Goal: Task Accomplishment & Management: Manage account settings

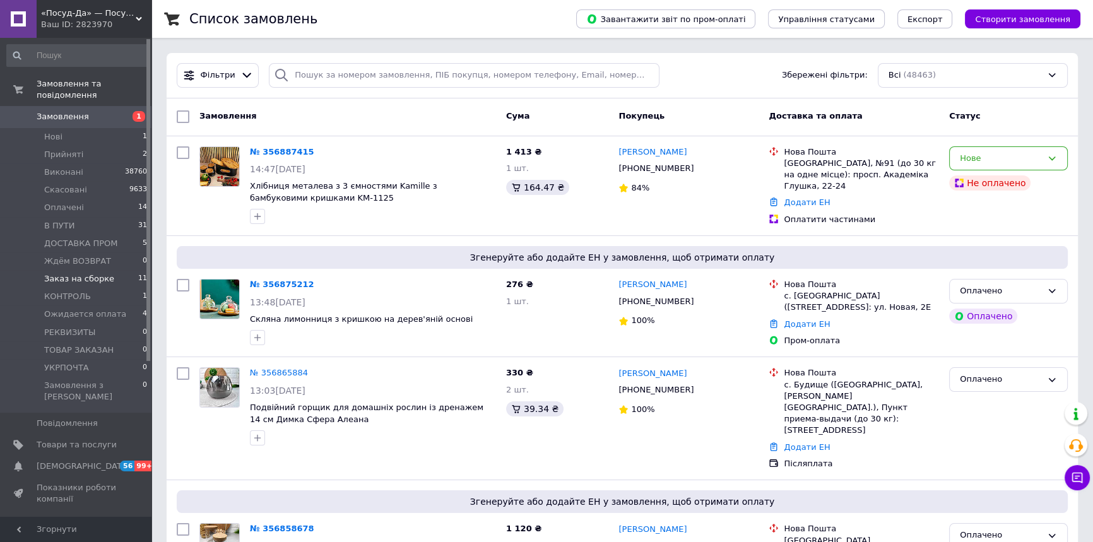
click at [86, 273] on span "Заказ на сборке" at bounding box center [79, 278] width 70 height 11
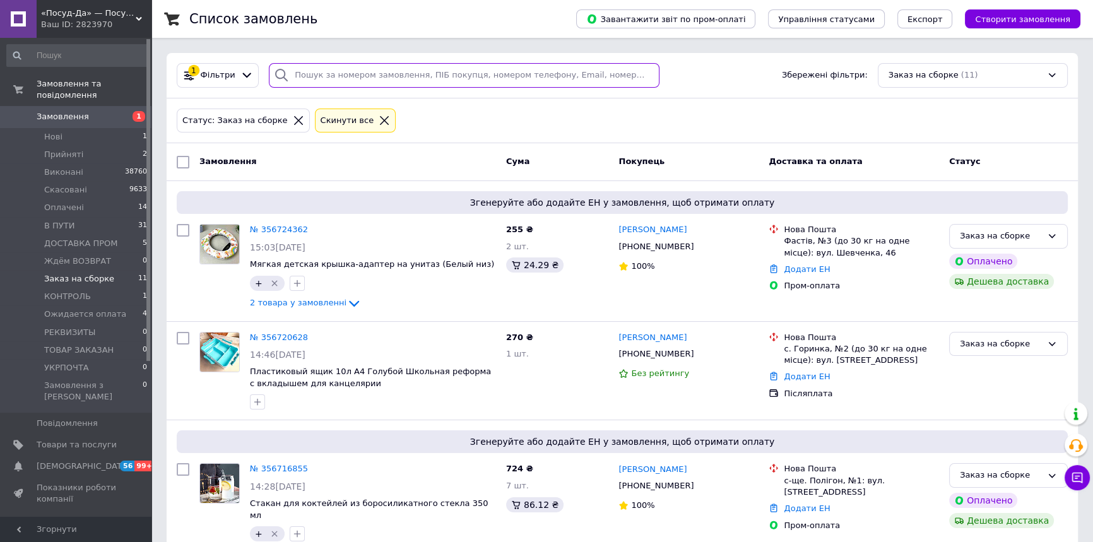
click at [427, 76] on input "search" at bounding box center [464, 75] width 391 height 25
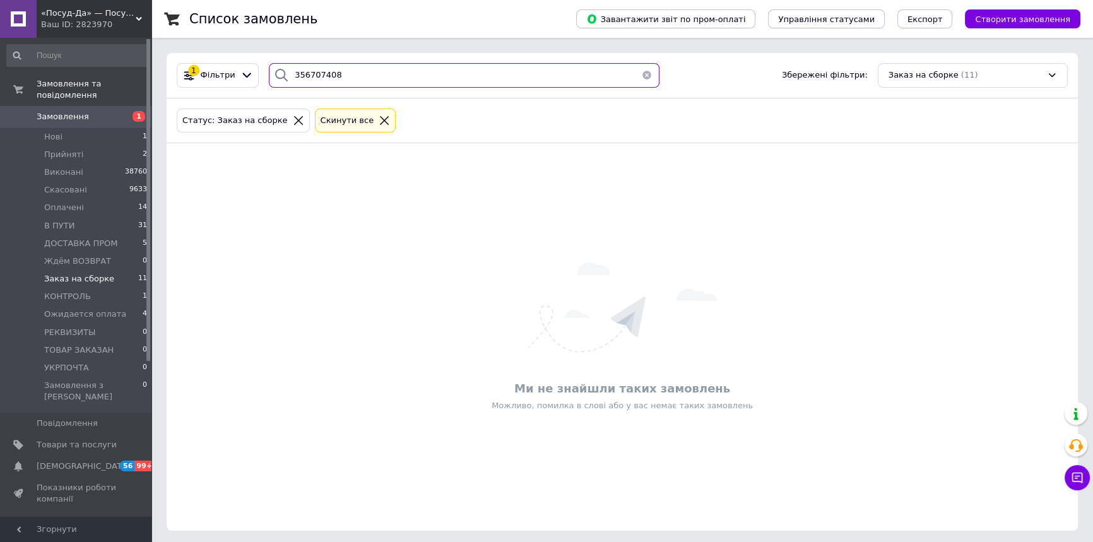
type input "356707408"
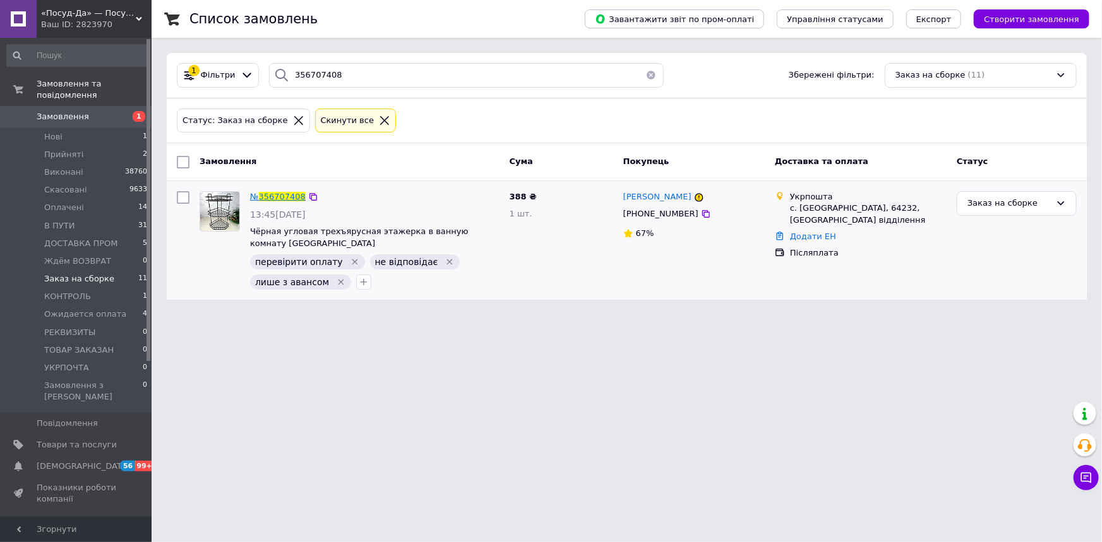
click at [283, 199] on span "356707408" at bounding box center [282, 196] width 47 height 9
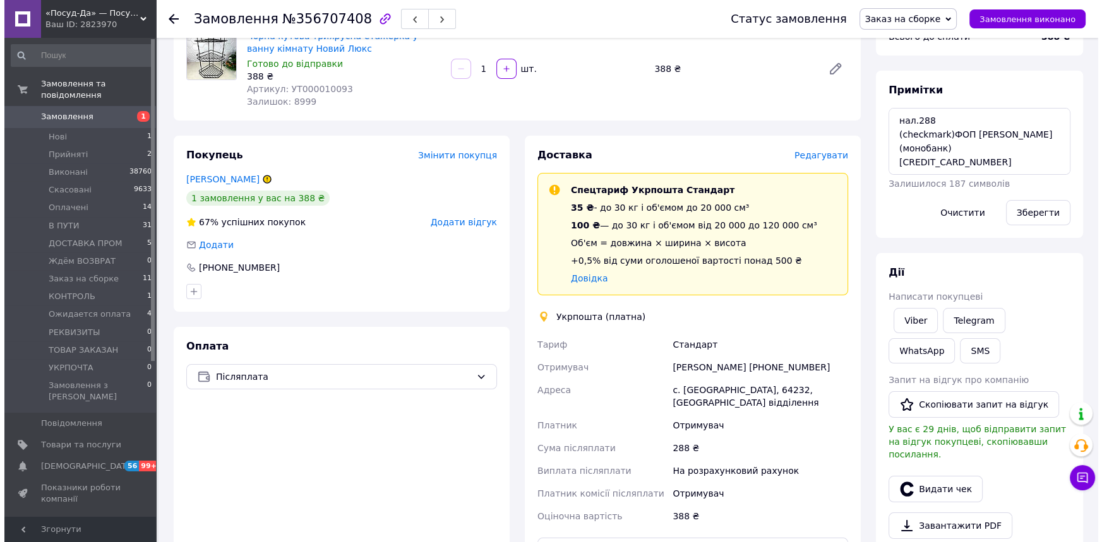
scroll to position [114, 0]
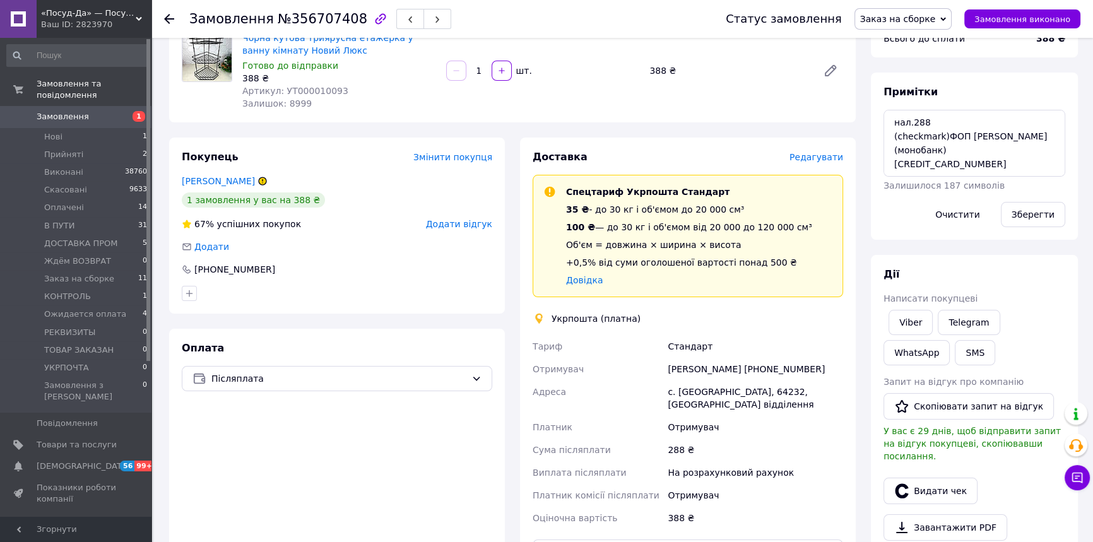
click at [811, 160] on span "Редагувати" at bounding box center [817, 157] width 54 height 10
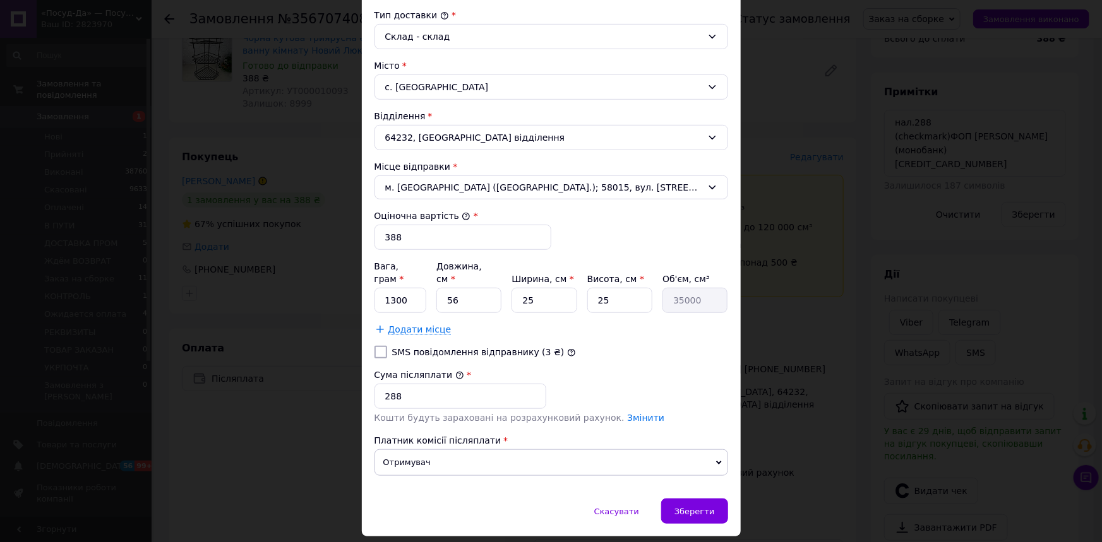
scroll to position [344, 0]
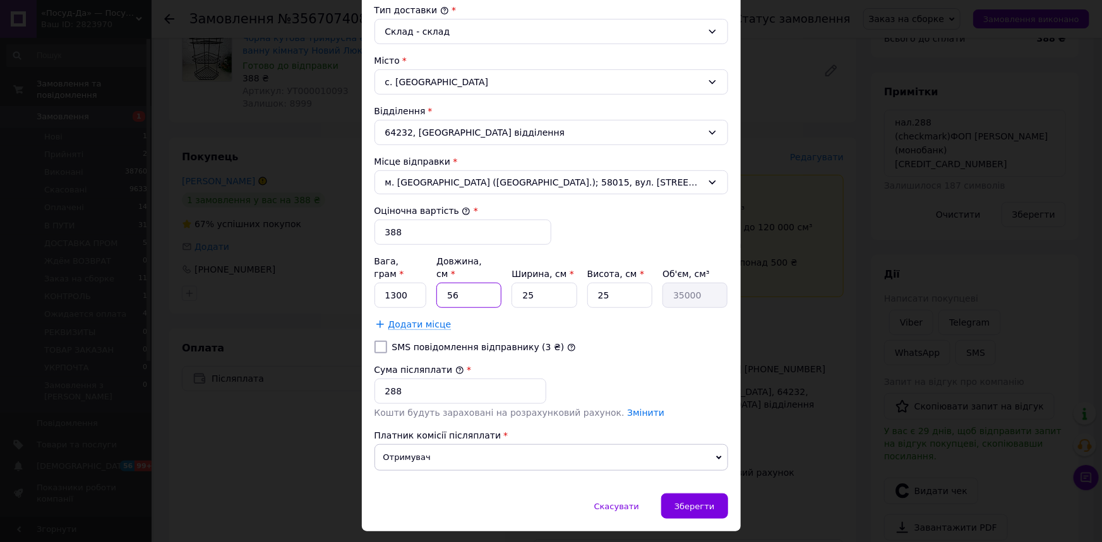
drag, startPoint x: 444, startPoint y: 283, endPoint x: 461, endPoint y: 285, distance: 17.2
click at [461, 285] on input "56" at bounding box center [468, 295] width 65 height 25
type input "6"
type input "3750"
type input "60"
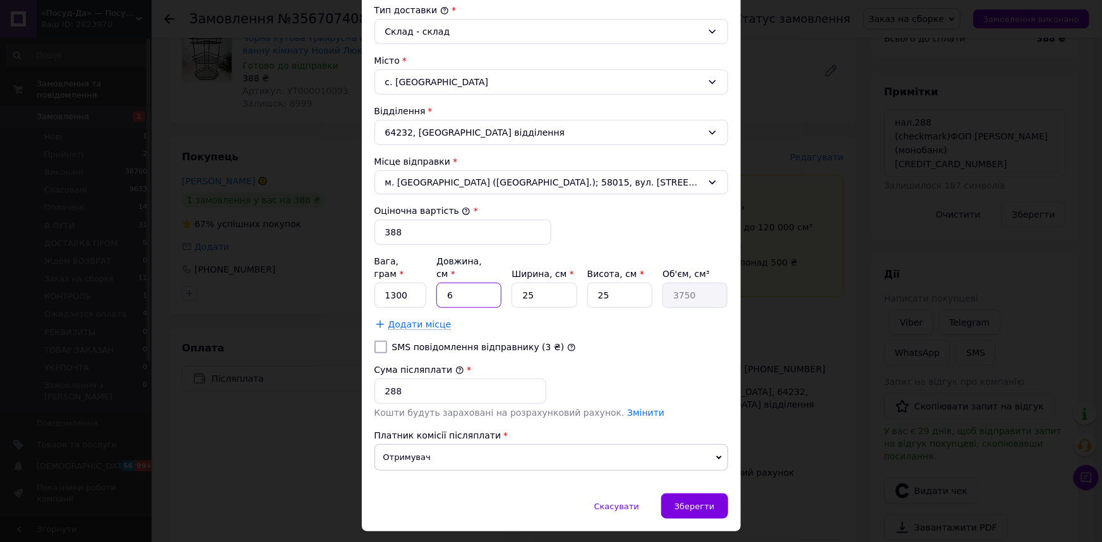
type input "37500"
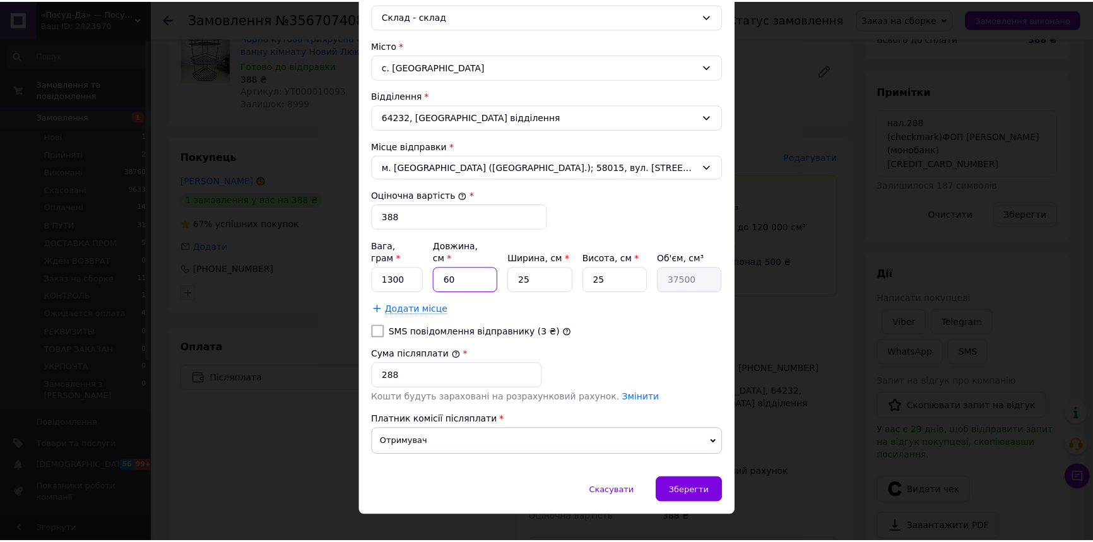
scroll to position [363, 0]
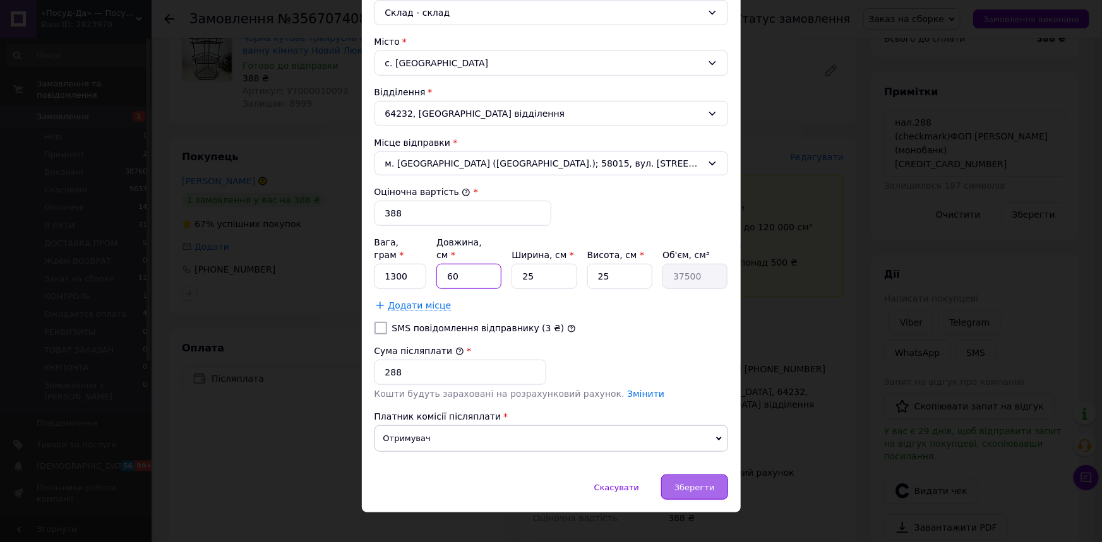
type input "60"
click at [690, 483] on span "Зберегти" at bounding box center [694, 487] width 40 height 9
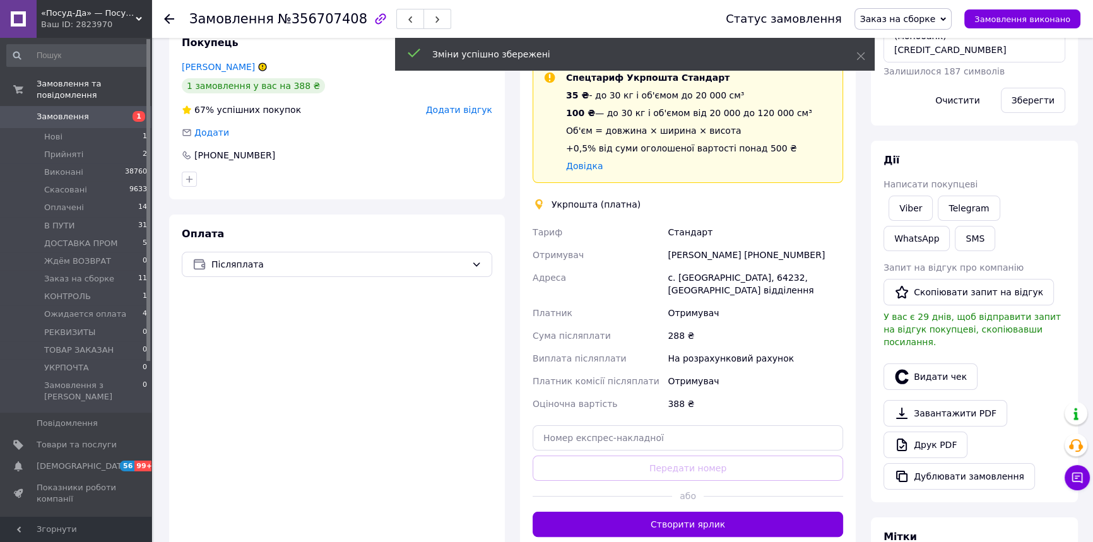
scroll to position [229, 0]
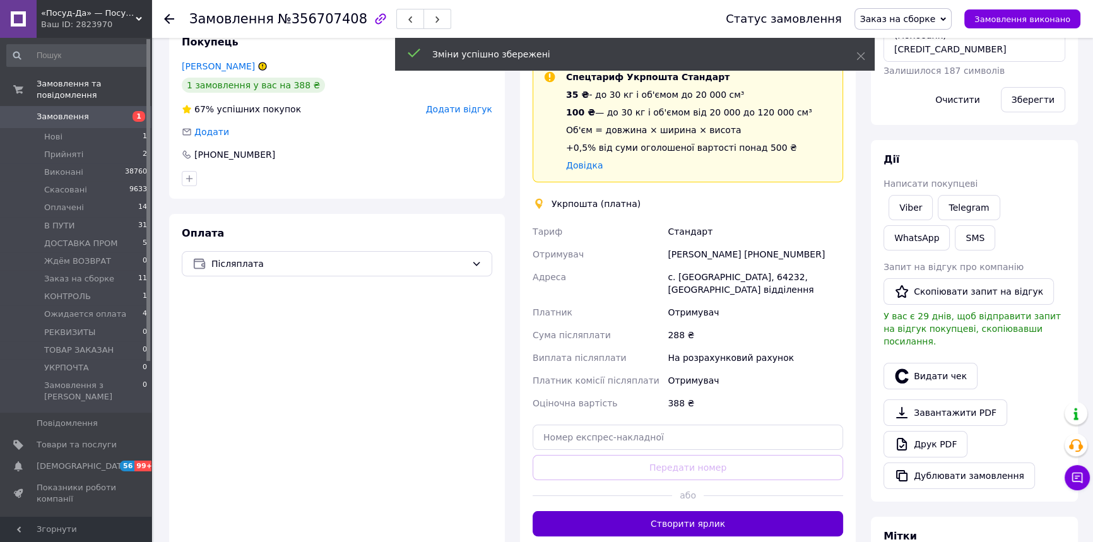
click at [690, 517] on button "Створити ярлик" at bounding box center [688, 523] width 311 height 25
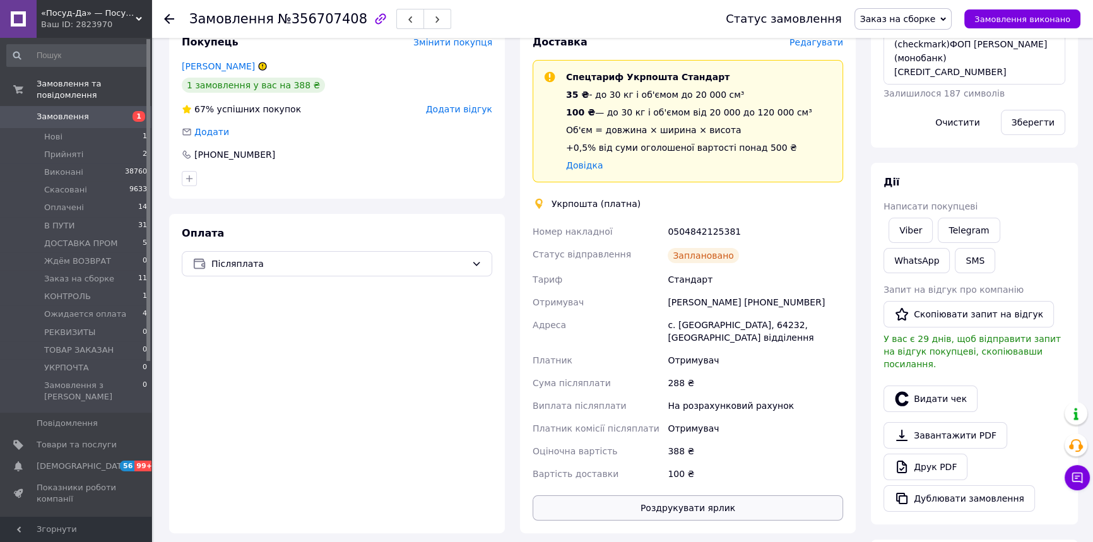
click at [686, 497] on button "Роздрукувати ярлик" at bounding box center [688, 508] width 311 height 25
drag, startPoint x: 718, startPoint y: 234, endPoint x: 669, endPoint y: 237, distance: 48.8
click at [669, 237] on div "0504842125381" at bounding box center [755, 231] width 181 height 23
copy div "0504842125381"
click at [955, 261] on button "SMS" at bounding box center [975, 260] width 40 height 25
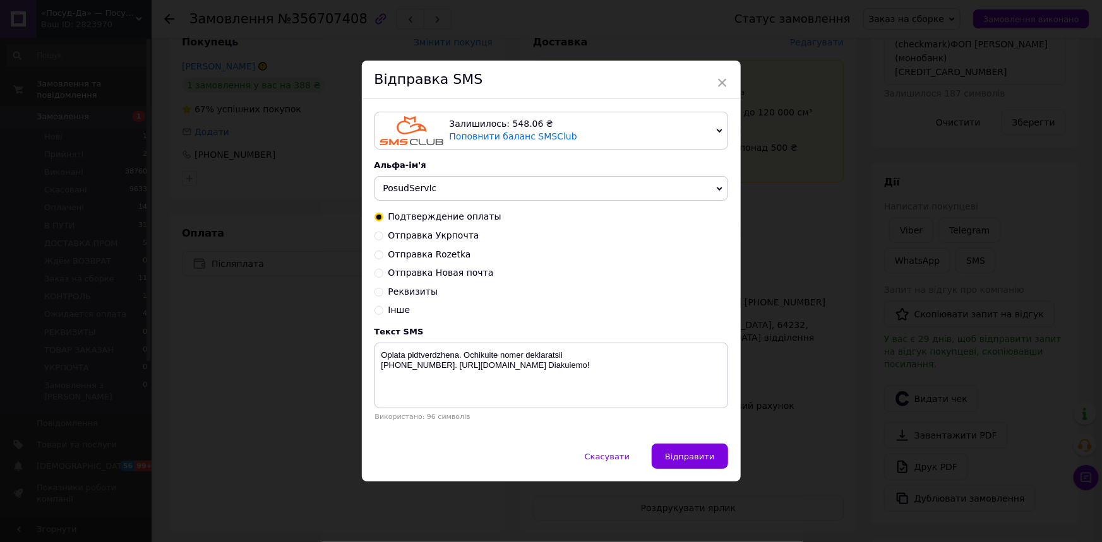
click at [453, 236] on span "Отправка Укрпочта" at bounding box center [433, 235] width 91 height 10
click at [383, 236] on input "Отправка Укрпочта" at bounding box center [378, 234] width 9 height 9
radio input "true"
radio input "false"
drag, startPoint x: 538, startPoint y: 355, endPoint x: 531, endPoint y: 354, distance: 7.2
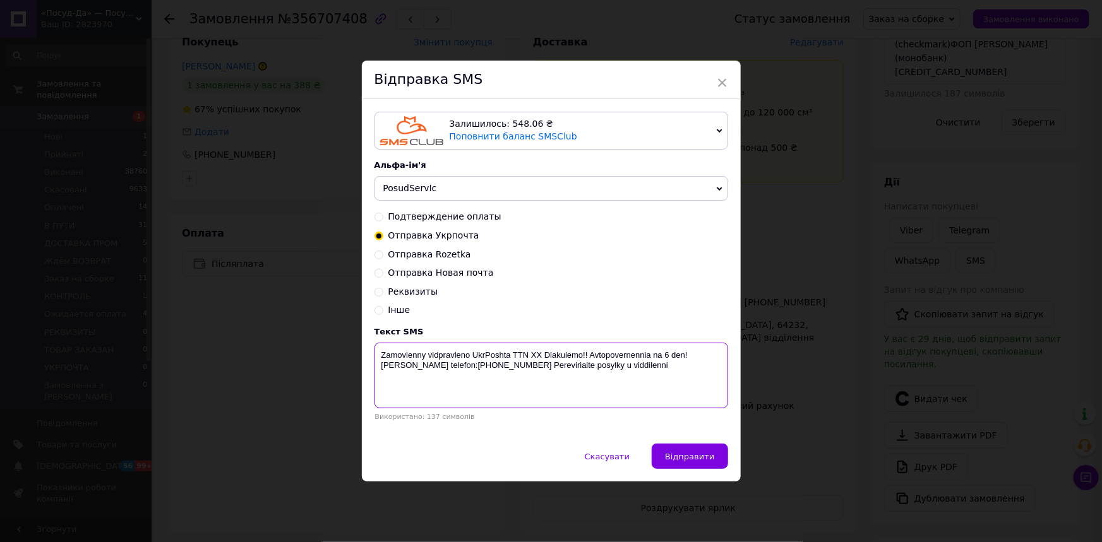
click at [531, 354] on textarea "Zamovlenny vidpravleno UkrPoshta TTN ХХ Diakuiemo!! Avtopovernennia na 6 den! […" at bounding box center [551, 376] width 354 height 66
paste textarea "0504842125381"
type textarea "Zamovlenny vidpravleno UkrPoshta TTN 0504842125381 Diakuiemo!! Avtopovernennia …"
click at [686, 457] on span "Відправити" at bounding box center [689, 456] width 49 height 9
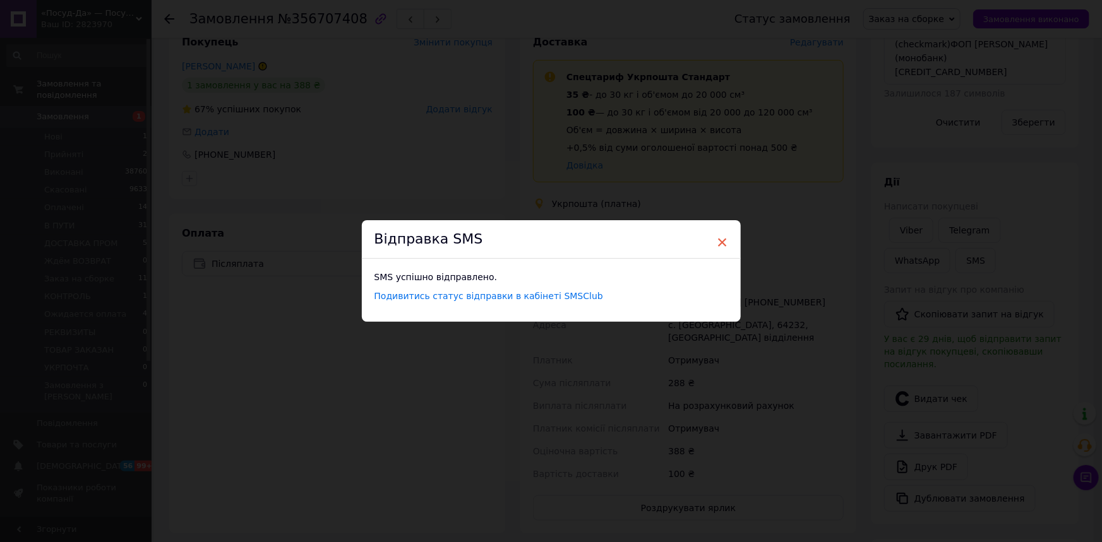
click at [720, 247] on span "×" at bounding box center [722, 242] width 11 height 21
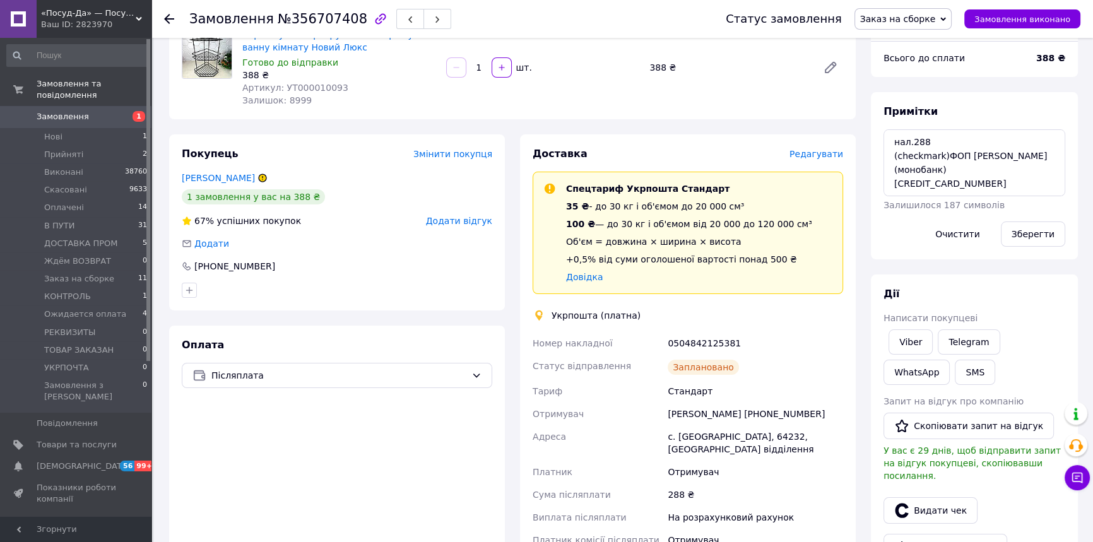
scroll to position [114, 0]
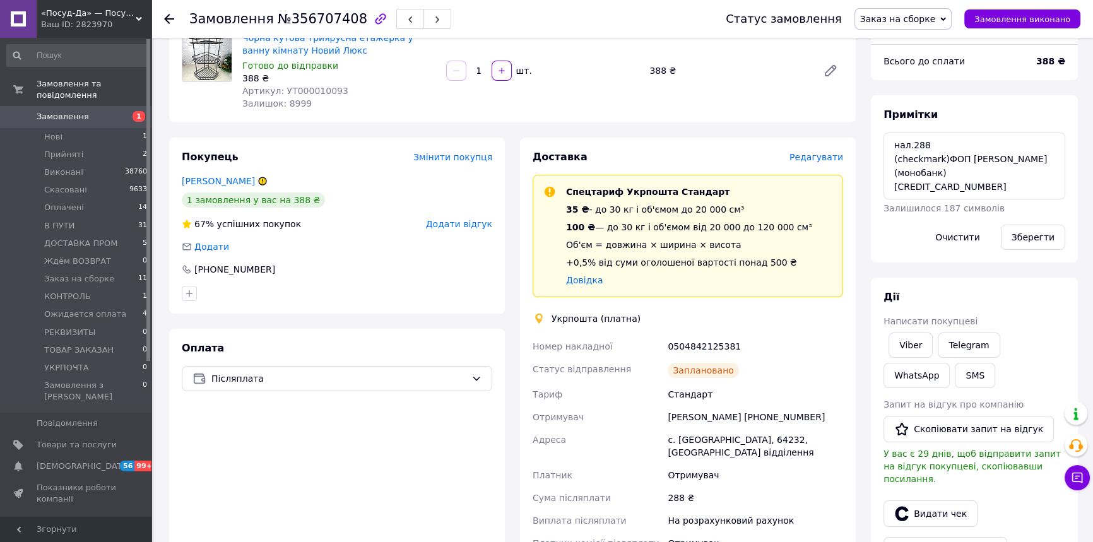
click at [893, 16] on span "Заказ на сборке" at bounding box center [898, 19] width 76 height 10
click at [907, 119] on li "В ПУТИ" at bounding box center [903, 119] width 97 height 19
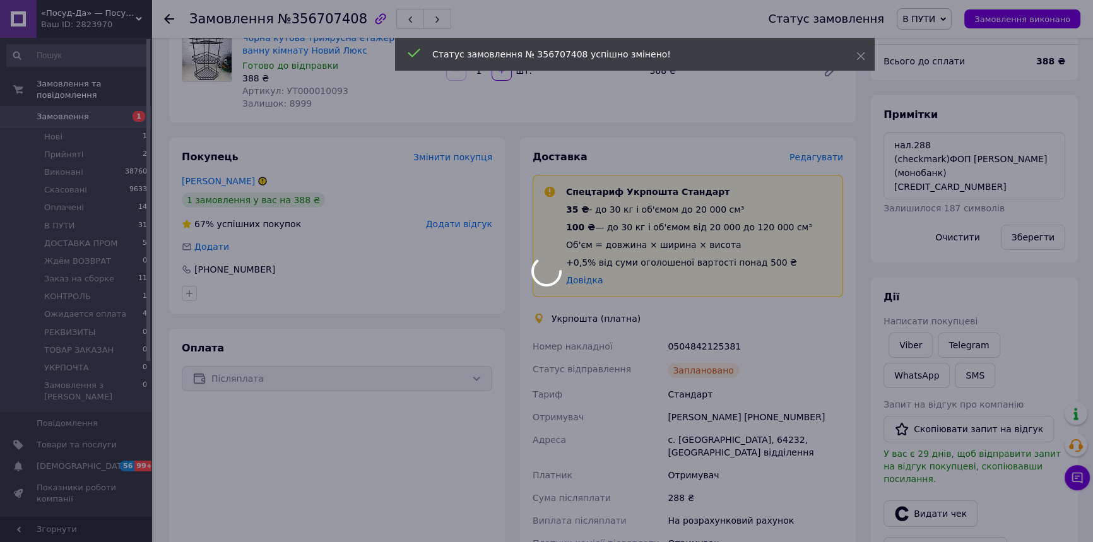
scroll to position [139, 0]
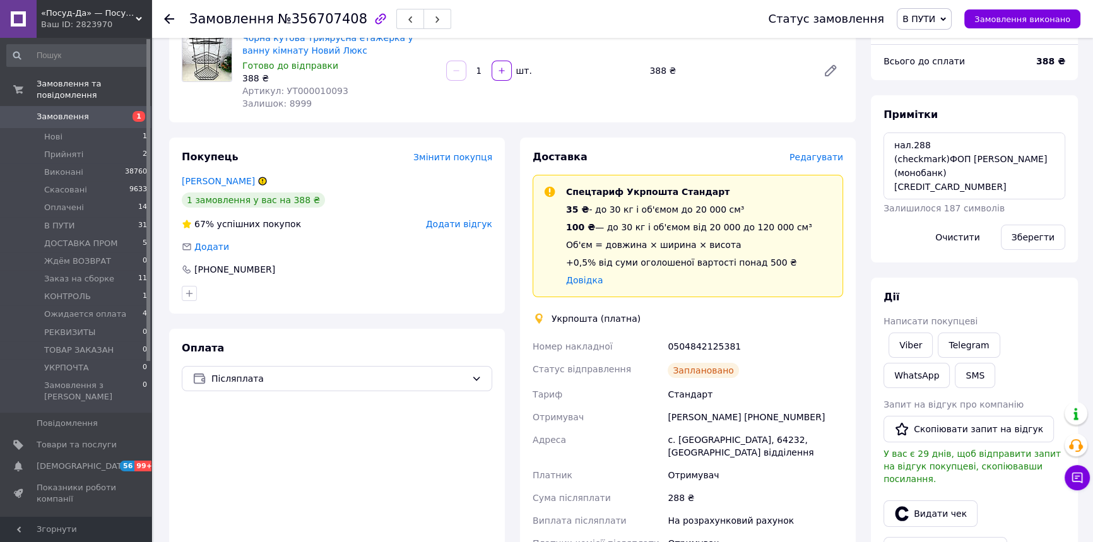
click at [57, 14] on span "«Посуд-Да» — Посуд, Подарунки, Товари для дому" at bounding box center [88, 13] width 95 height 11
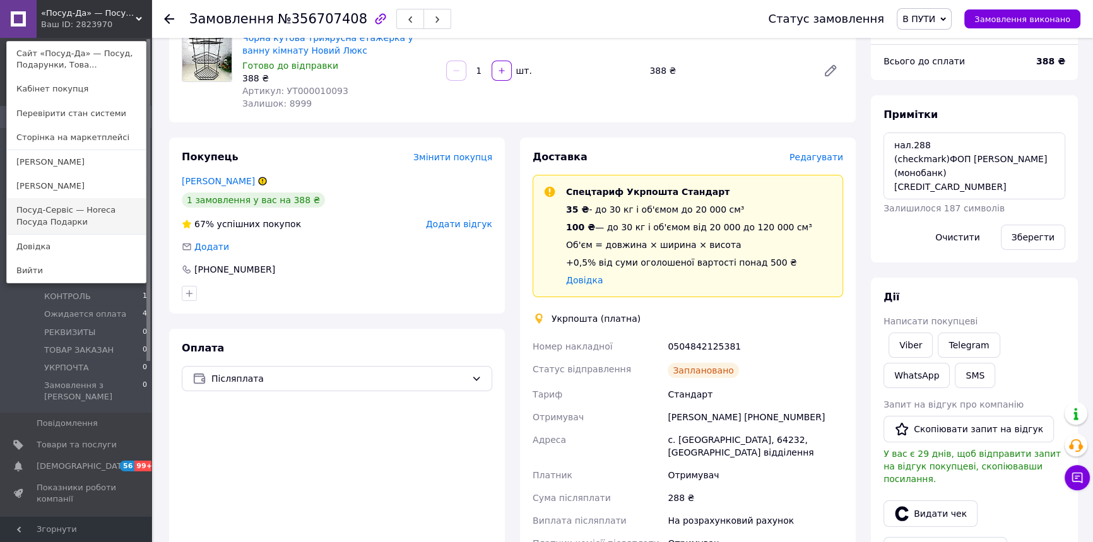
click at [107, 209] on link "Посуд-Сервіс — Horeca Посуда Подарки" at bounding box center [76, 215] width 139 height 35
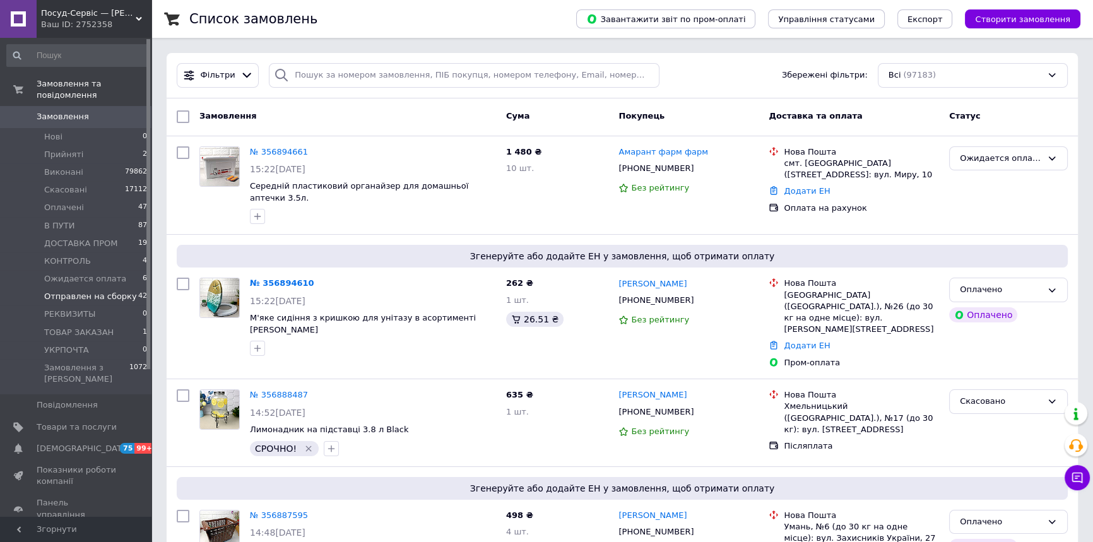
click at [105, 291] on span "Отправлен на сборку" at bounding box center [90, 296] width 93 height 11
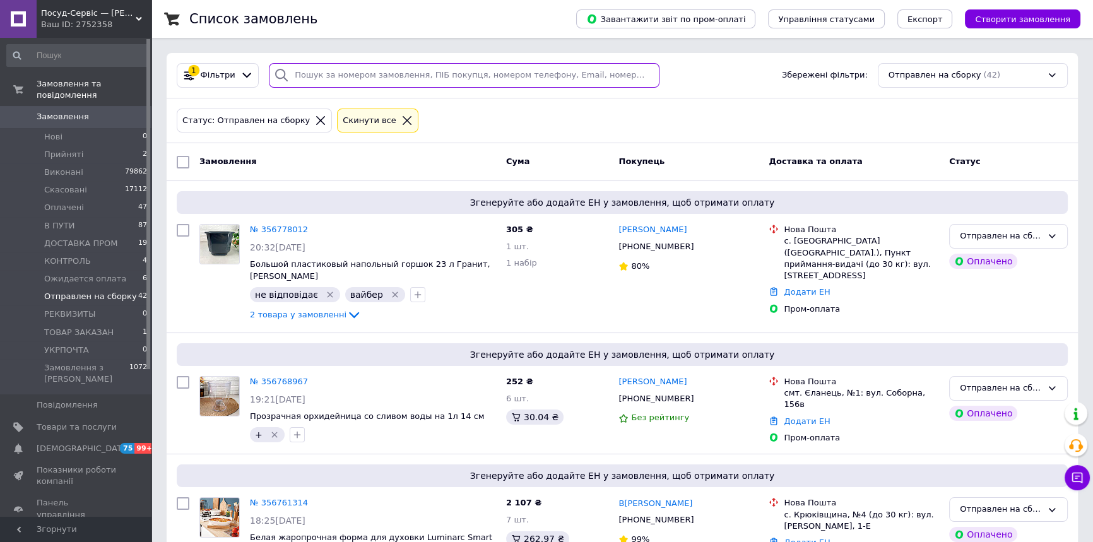
click at [370, 70] on input "search" at bounding box center [464, 75] width 391 height 25
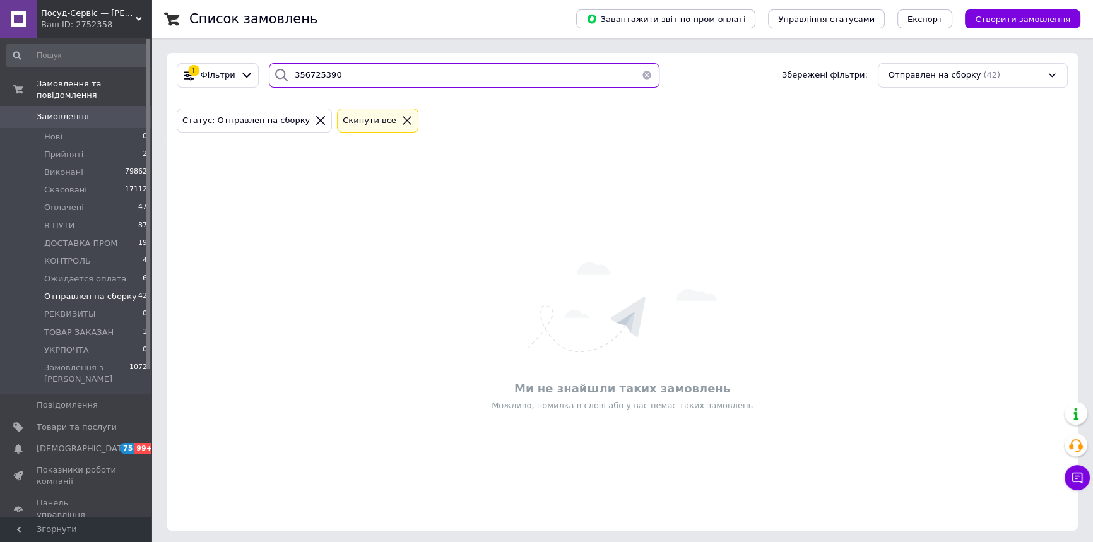
type input "356725390"
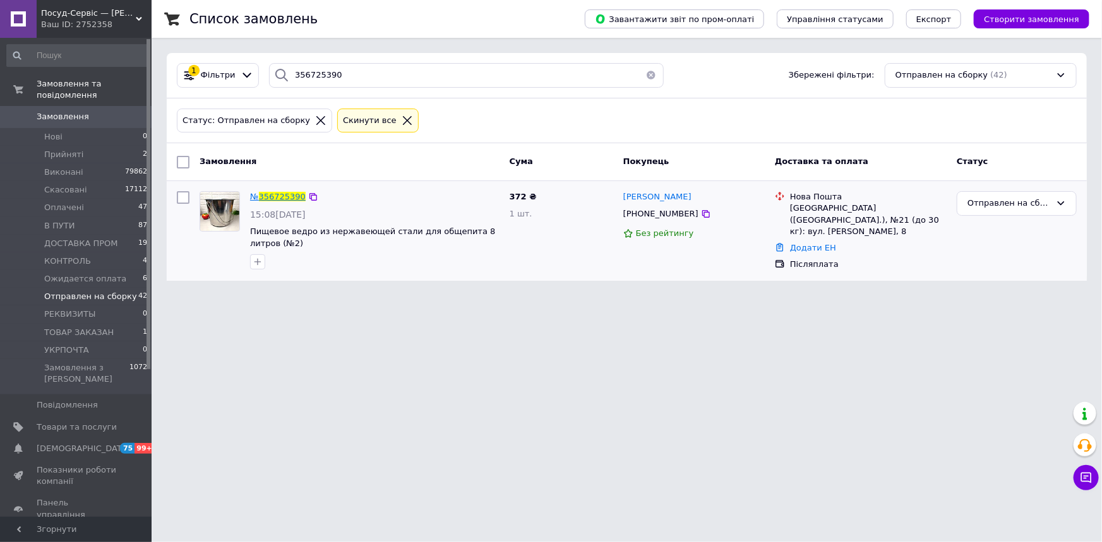
click at [283, 197] on span "356725390" at bounding box center [282, 196] width 47 height 9
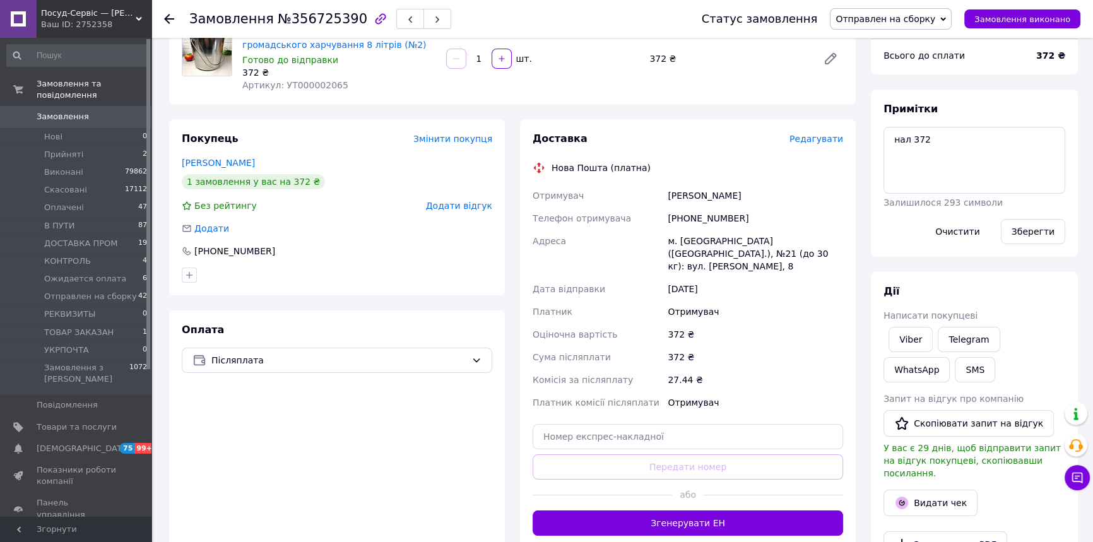
scroll to position [229, 0]
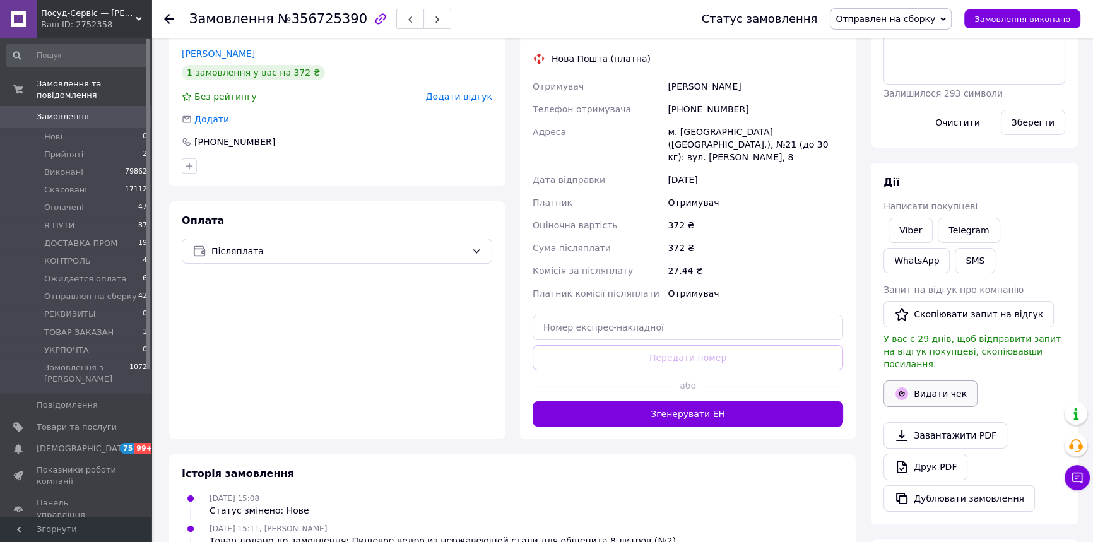
click at [936, 381] on button "Видати чек" at bounding box center [931, 394] width 94 height 27
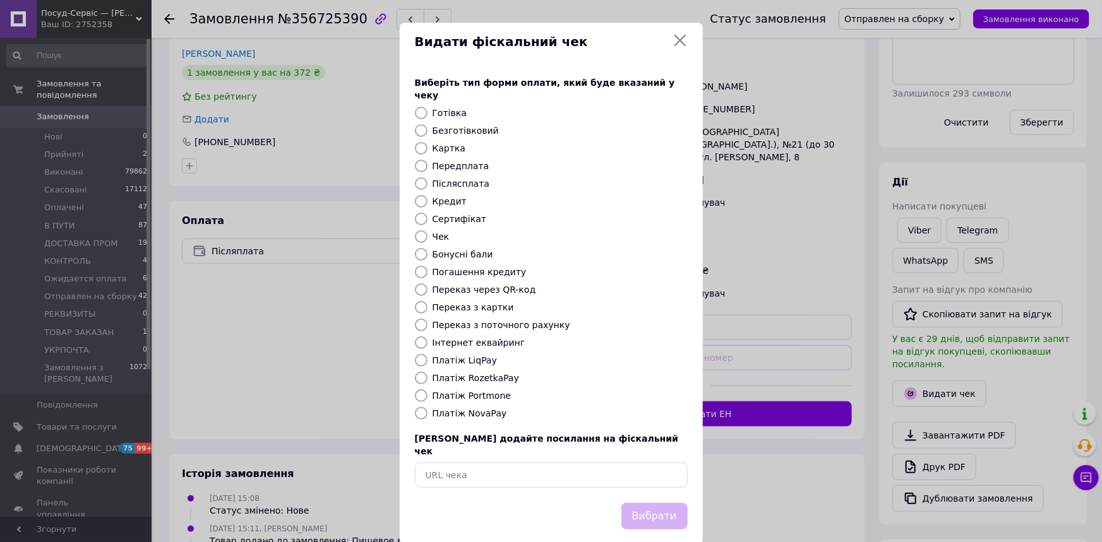
click at [485, 408] on label "Платіж NovaPay" at bounding box center [469, 413] width 74 height 10
click at [427, 407] on input "Платіж NovaPay" at bounding box center [421, 413] width 13 height 13
radio input "true"
click at [651, 503] on button "Вибрати" at bounding box center [654, 516] width 66 height 27
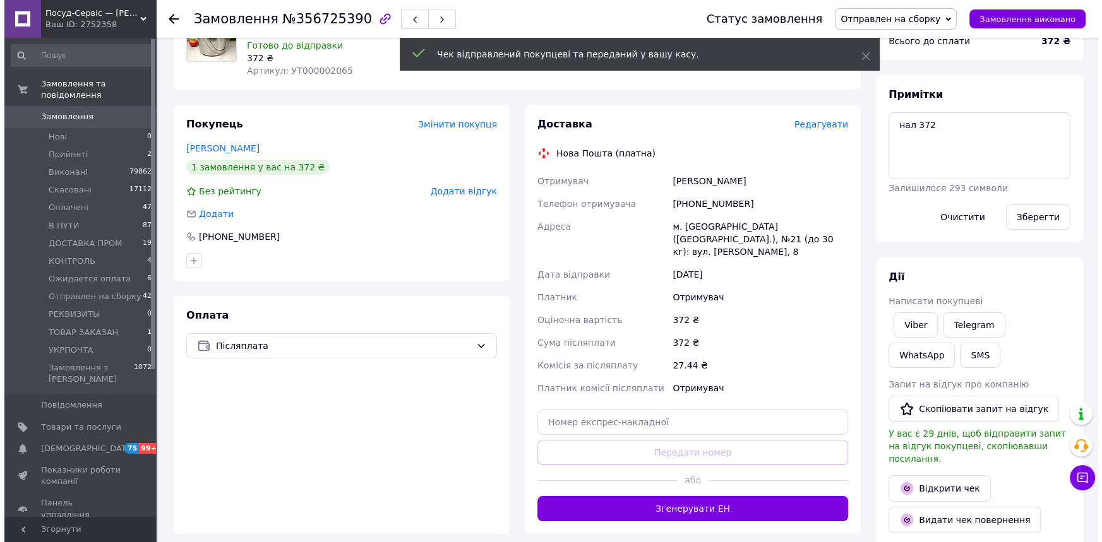
scroll to position [114, 0]
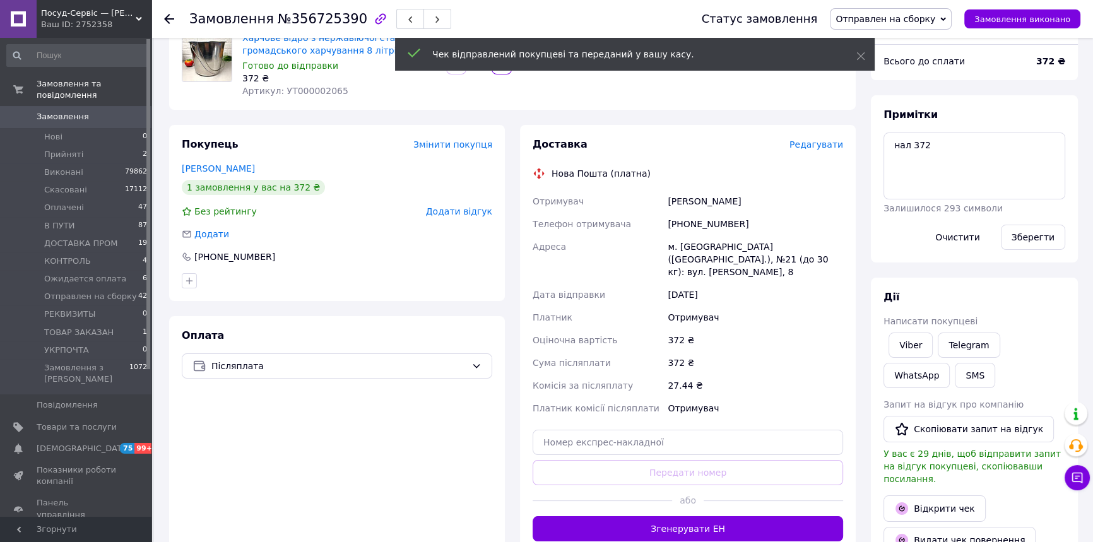
click at [827, 145] on span "Редагувати" at bounding box center [817, 145] width 54 height 10
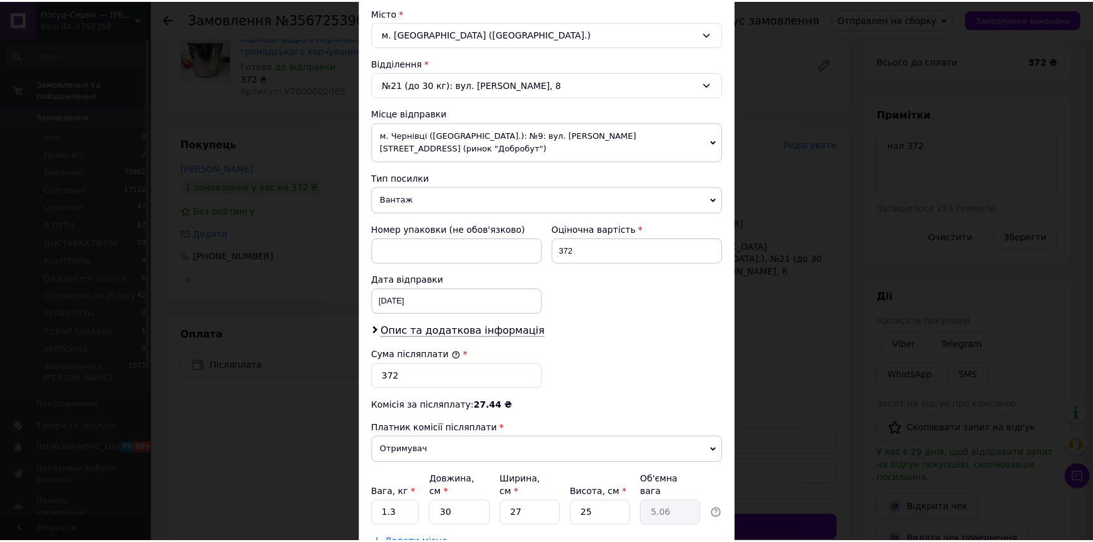
scroll to position [402, 0]
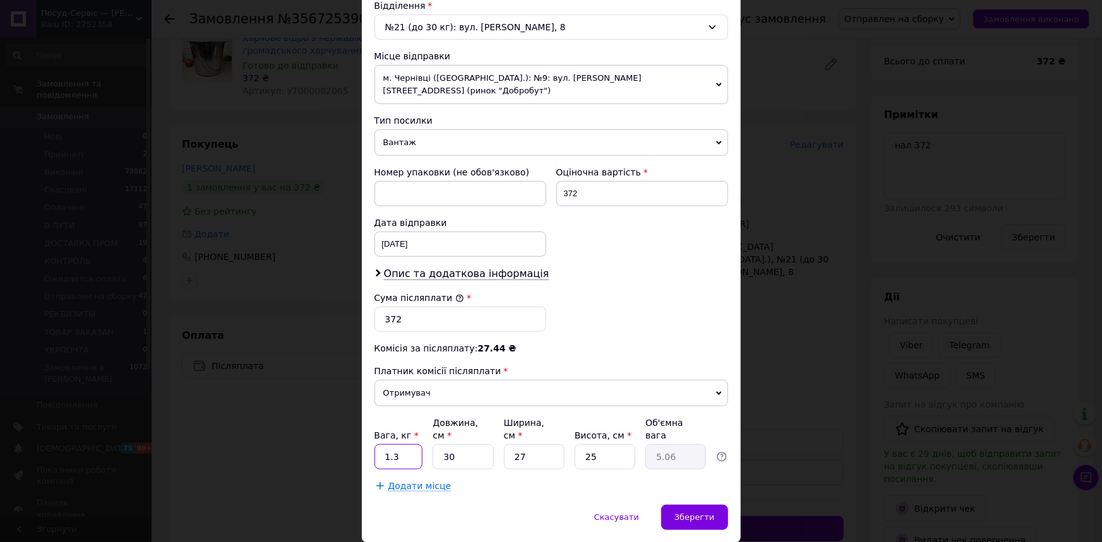
drag, startPoint x: 391, startPoint y: 426, endPoint x: 400, endPoint y: 429, distance: 9.6
click at [400, 444] on input "1.3" at bounding box center [398, 456] width 49 height 25
type input "1.1"
drag, startPoint x: 518, startPoint y: 434, endPoint x: 506, endPoint y: 433, distance: 12.0
click at [506, 444] on input "27" at bounding box center [534, 456] width 61 height 25
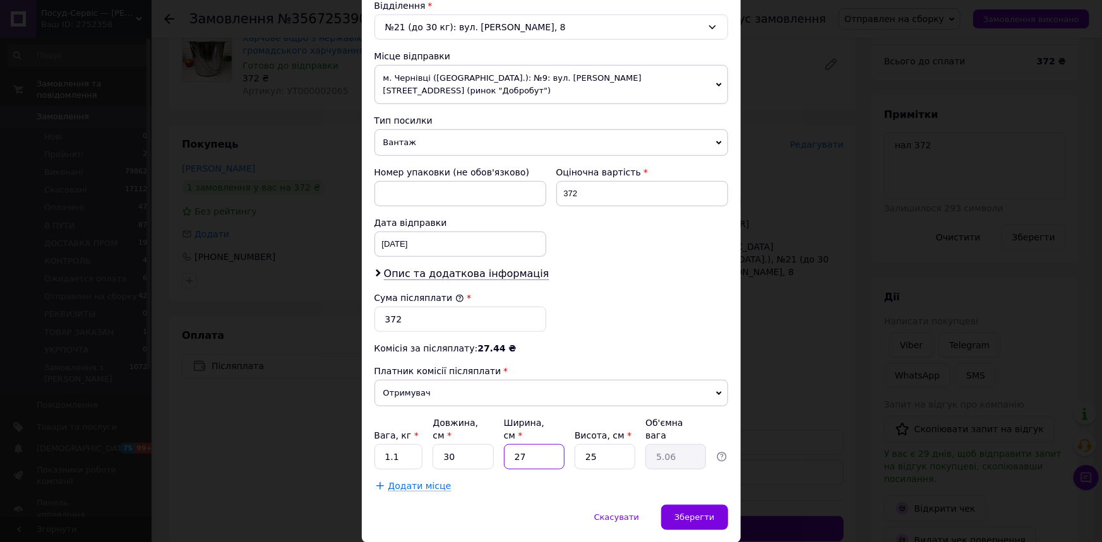
type input "37"
type input "6.94"
type input "37"
click at [703, 505] on div "Зберегти" at bounding box center [694, 517] width 66 height 25
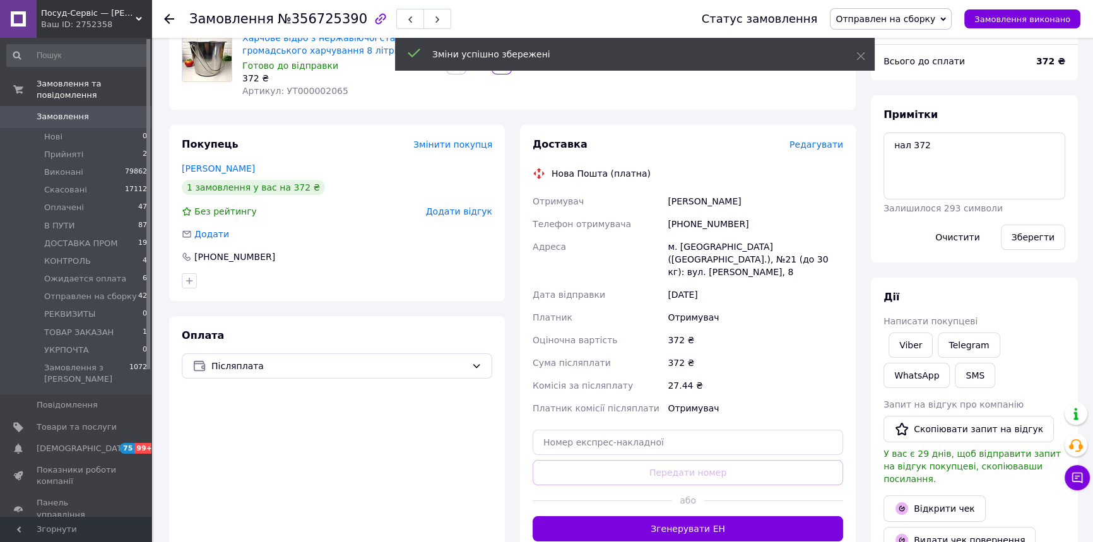
scroll to position [172, 0]
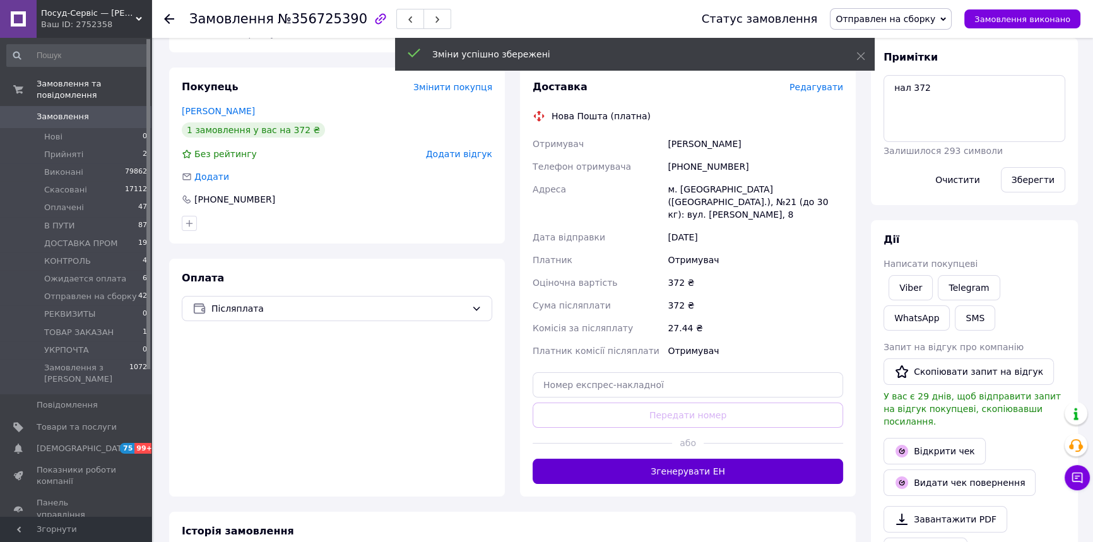
click at [702, 459] on button "Згенерувати ЕН" at bounding box center [688, 471] width 311 height 25
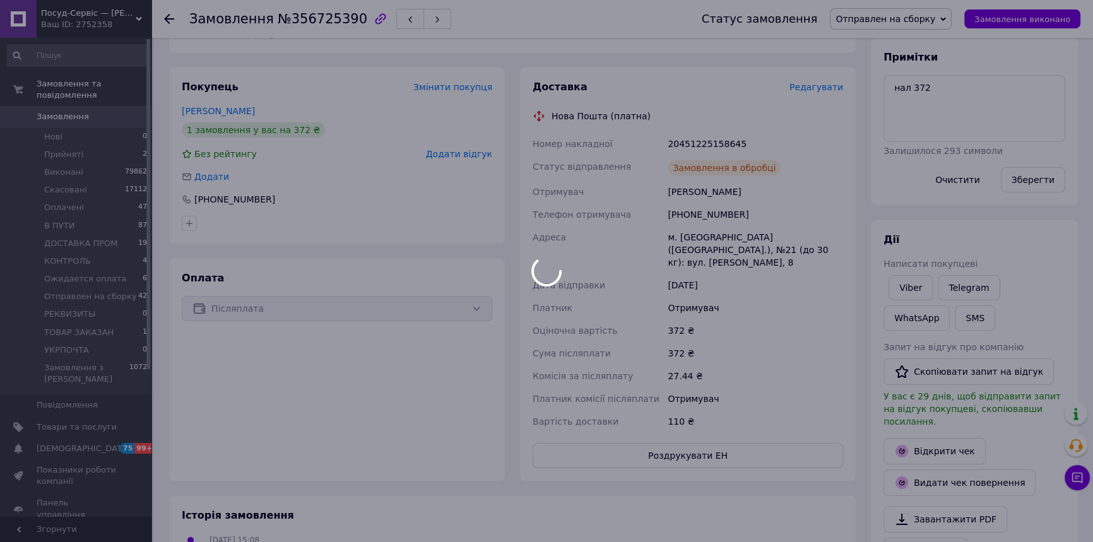
scroll to position [30, 0]
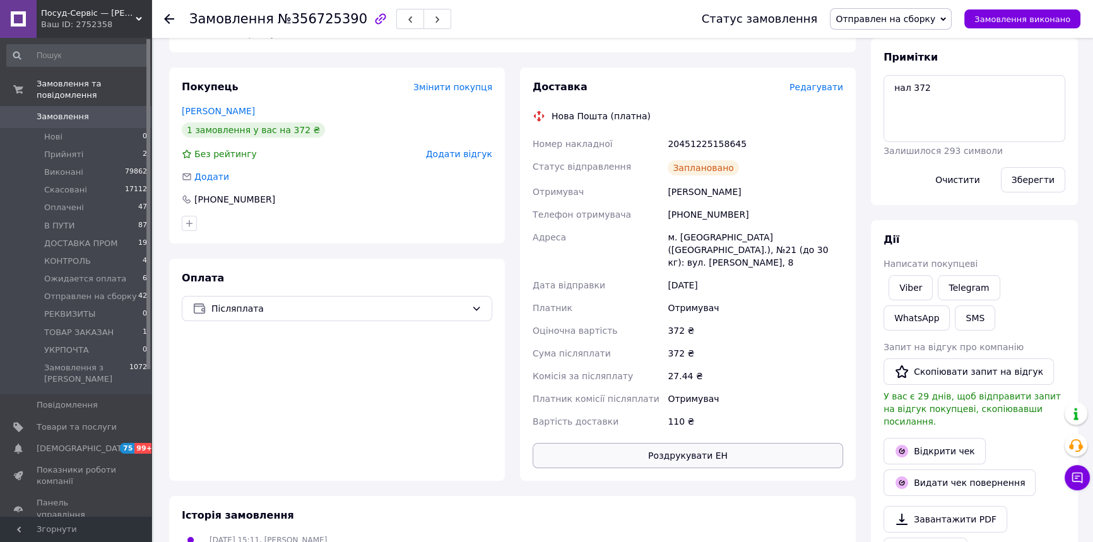
click at [701, 452] on button "Роздрукувати ЕН" at bounding box center [688, 455] width 311 height 25
drag, startPoint x: 734, startPoint y: 145, endPoint x: 669, endPoint y: 145, distance: 65.0
click at [669, 145] on div "20451225158645" at bounding box center [755, 144] width 181 height 23
copy div "20451225158645"
click at [955, 325] on button "SMS" at bounding box center [975, 318] width 40 height 25
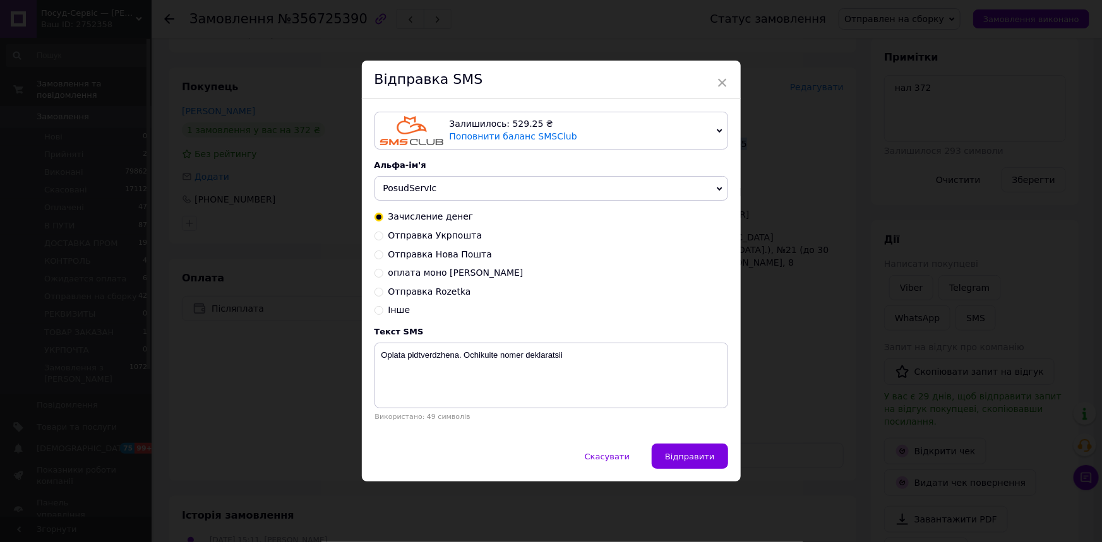
click at [467, 255] on span "Отправка Нова Пошта" at bounding box center [440, 254] width 104 height 10
click at [383, 255] on input "Отправка Нова Пошта" at bounding box center [378, 253] width 9 height 9
radio input "true"
radio input "false"
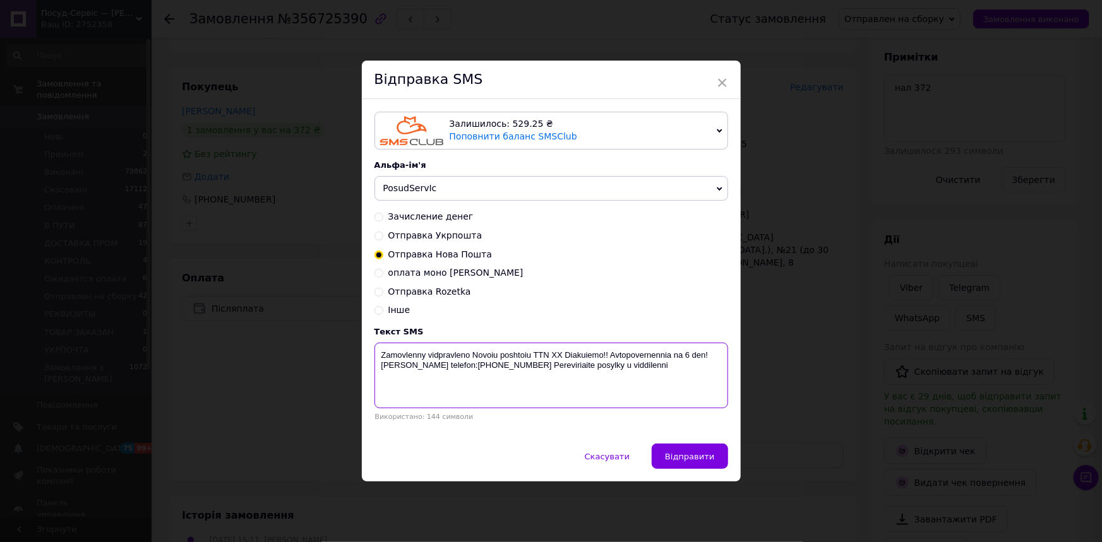
click at [555, 355] on textarea "Zamovlenny vidpravleno Novoiu poshtoiu TTN ХХ Diakuiemo!! Avtopovernennia na 6 …" at bounding box center [551, 376] width 354 height 66
drag, startPoint x: 558, startPoint y: 355, endPoint x: 552, endPoint y: 354, distance: 6.3
click at [552, 354] on textarea "Zamovlenny vidpravleno Novoiu poshtoiu TTN ХХ Diakuiemo!! Avtopovernennia na 6 …" at bounding box center [551, 376] width 354 height 66
paste textarea "20451225158645"
type textarea "Zamovlenny vidpravleno Novoiu poshtoiu TTN 20451225158645 Diakuiemo!! Avtopover…"
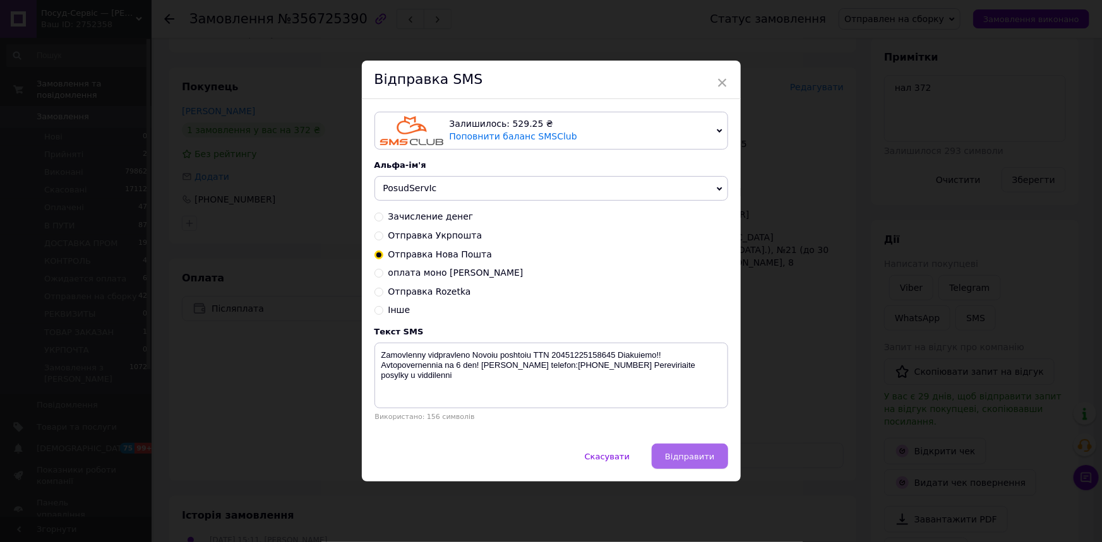
click at [678, 461] on span "Відправити" at bounding box center [689, 456] width 49 height 9
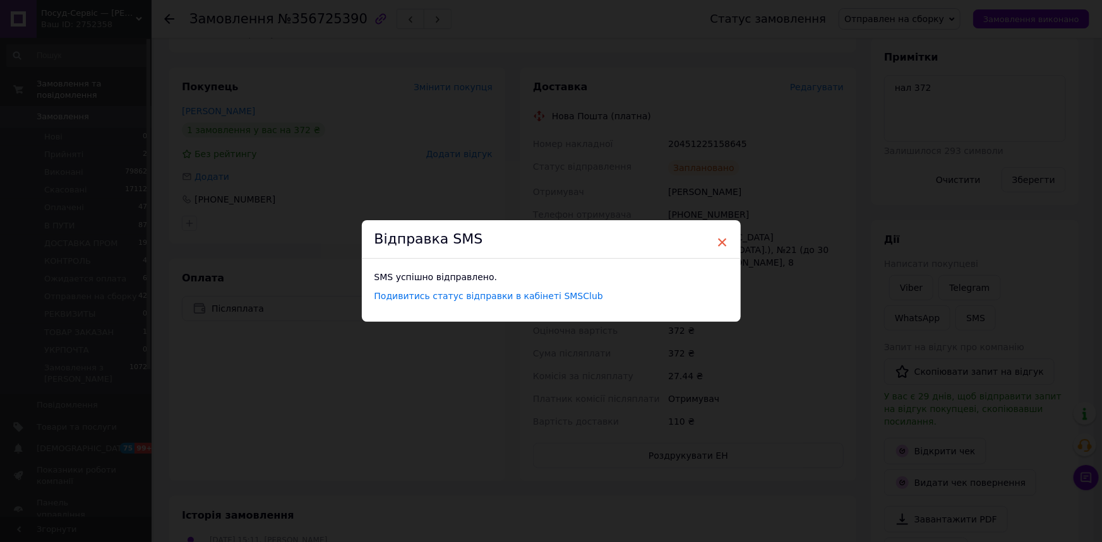
click at [720, 245] on span "×" at bounding box center [722, 242] width 11 height 21
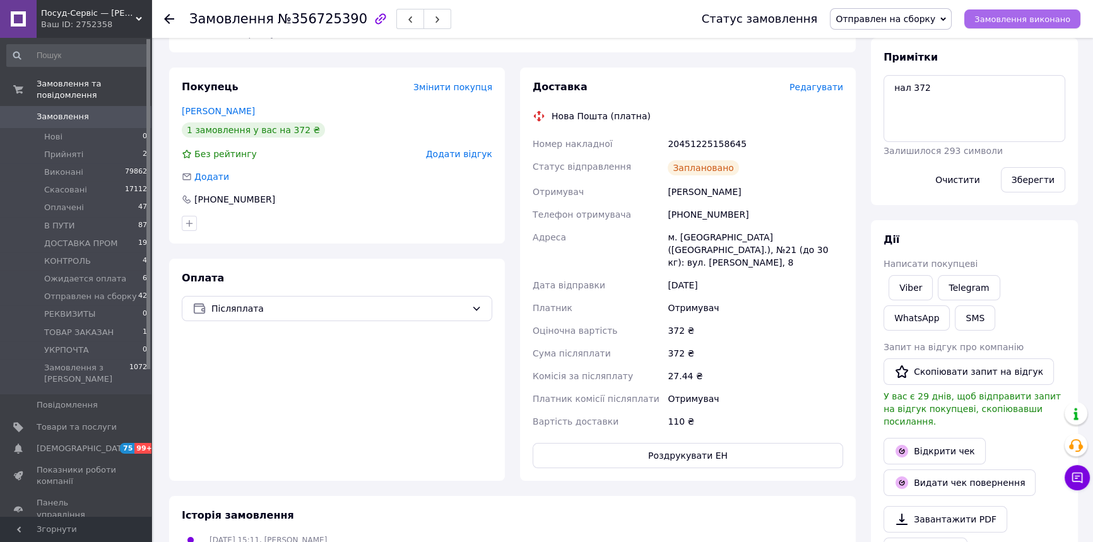
click at [1015, 16] on span "Замовлення виконано" at bounding box center [1023, 19] width 96 height 9
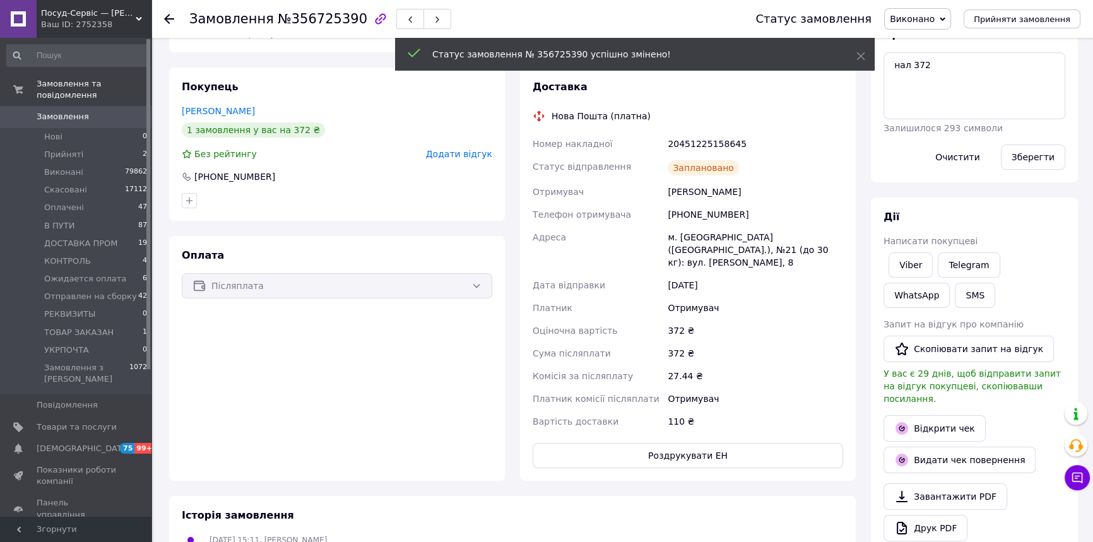
scroll to position [103, 0]
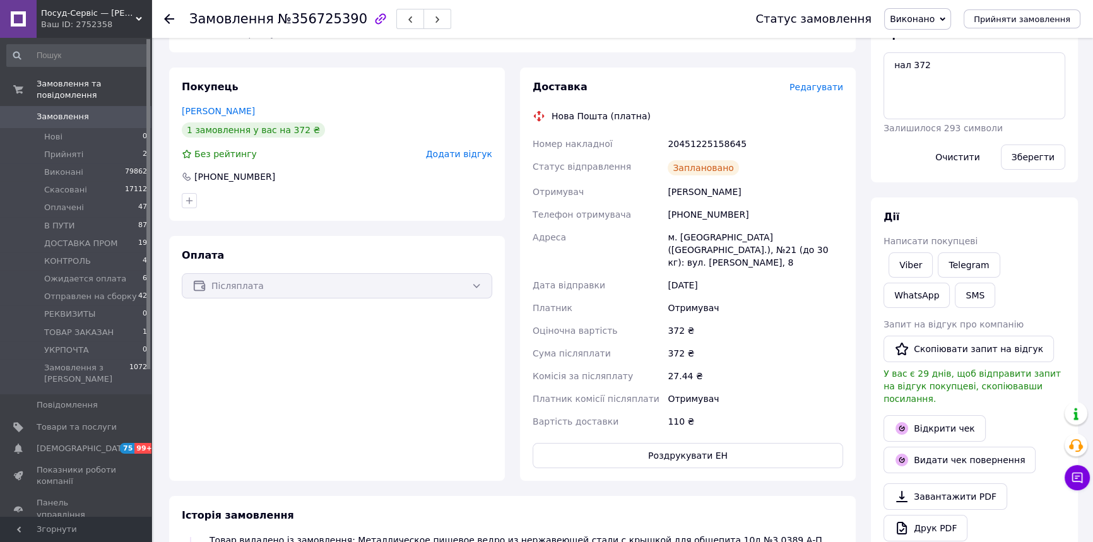
click at [79, 111] on span "Замовлення" at bounding box center [63, 116] width 52 height 11
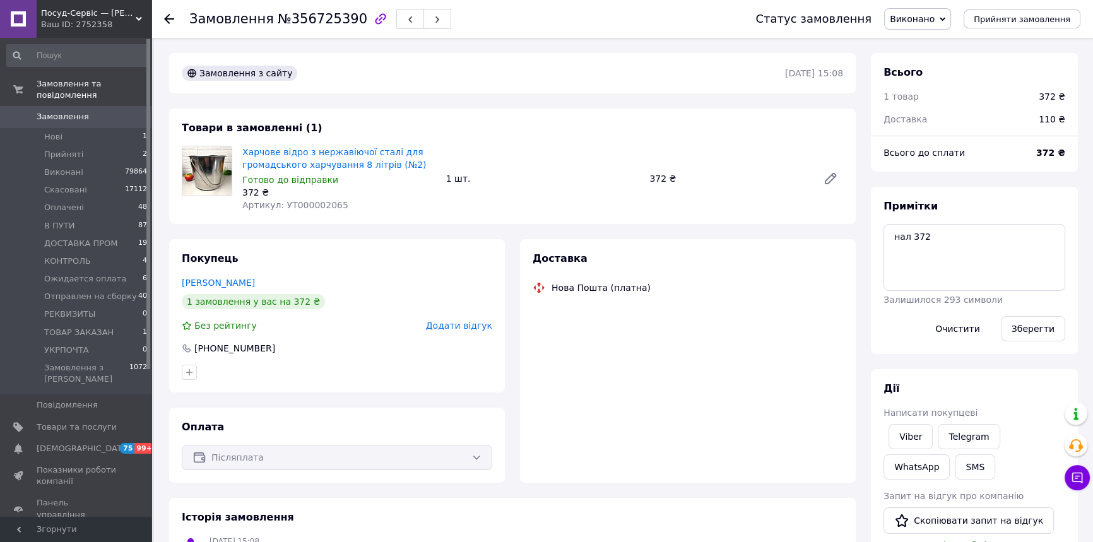
scroll to position [103, 0]
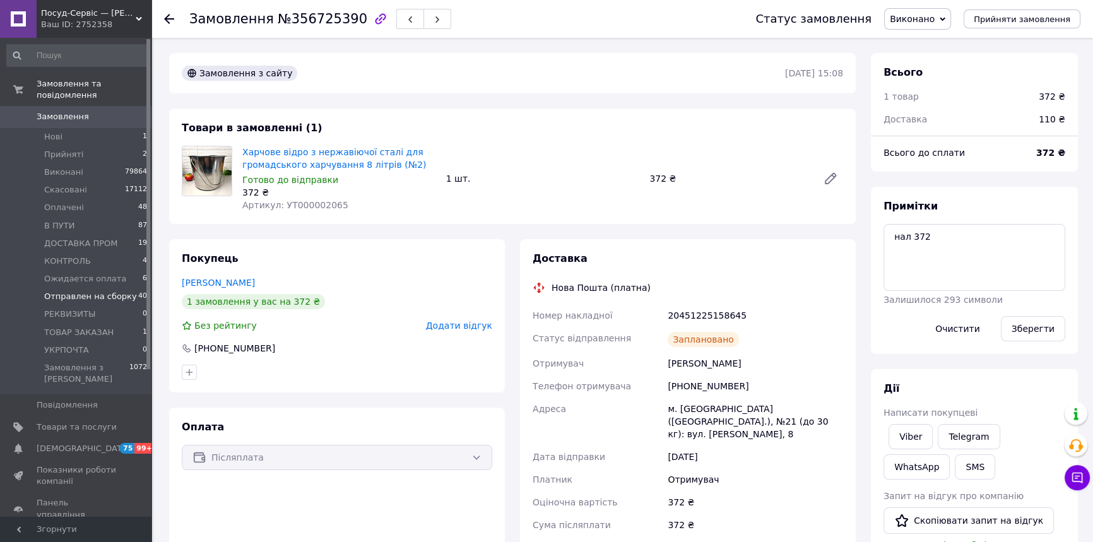
click at [95, 291] on span "Отправлен на сборку" at bounding box center [90, 296] width 93 height 11
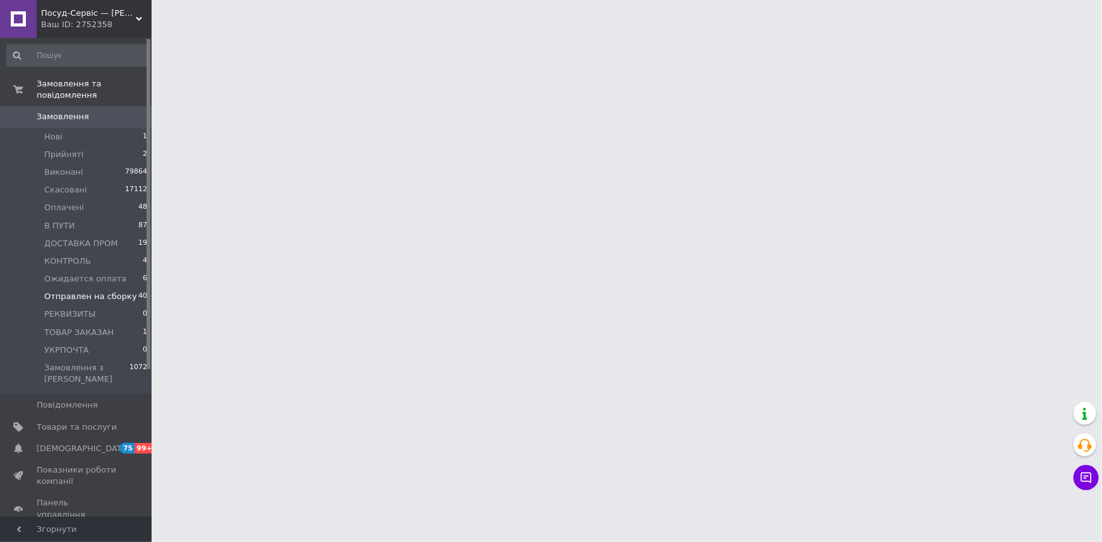
click at [95, 291] on span "Отправлен на сборку" at bounding box center [90, 296] width 93 height 11
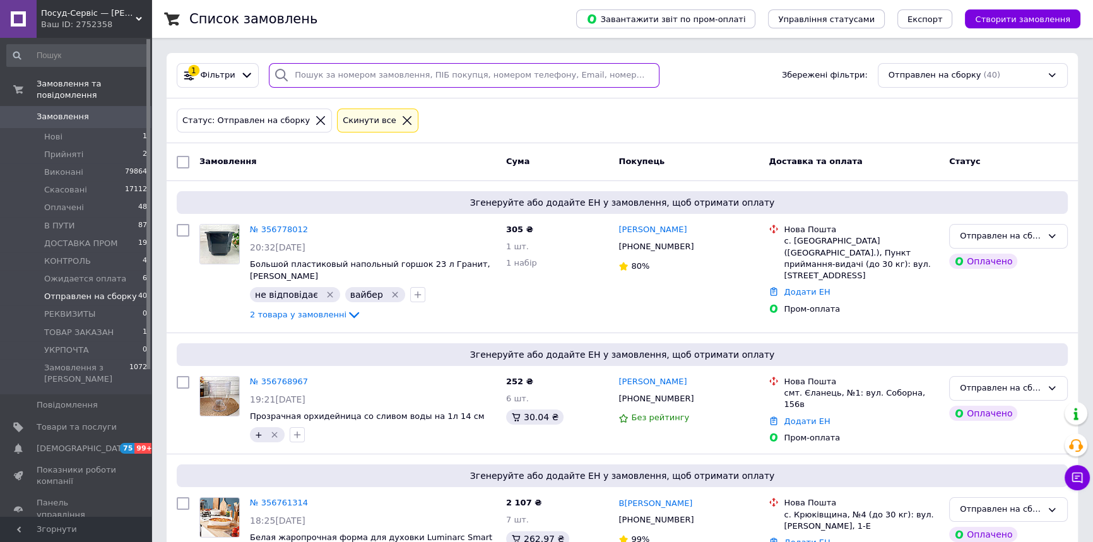
click at [360, 76] on input "search" at bounding box center [464, 75] width 391 height 25
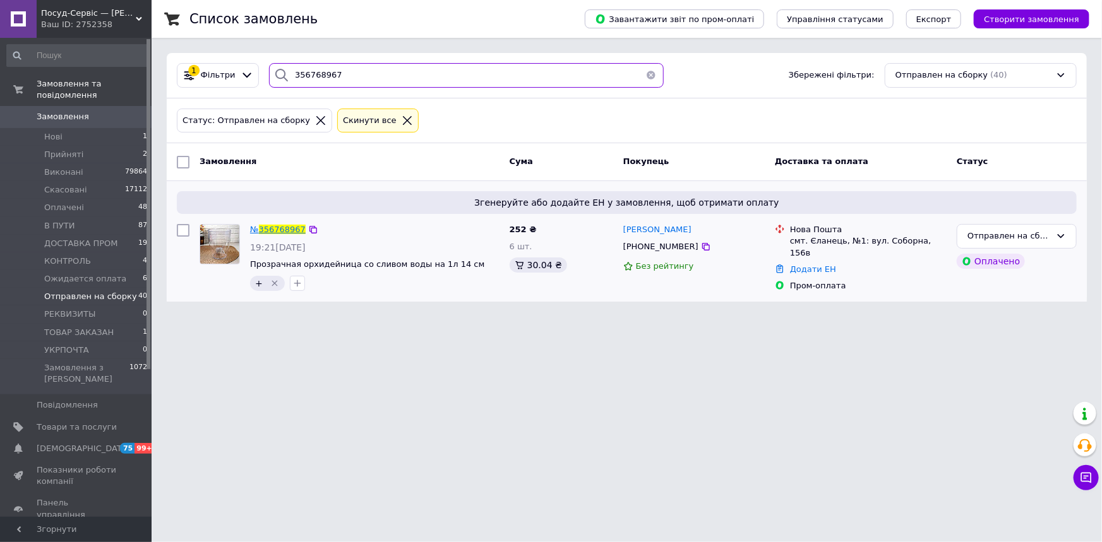
type input "356768967"
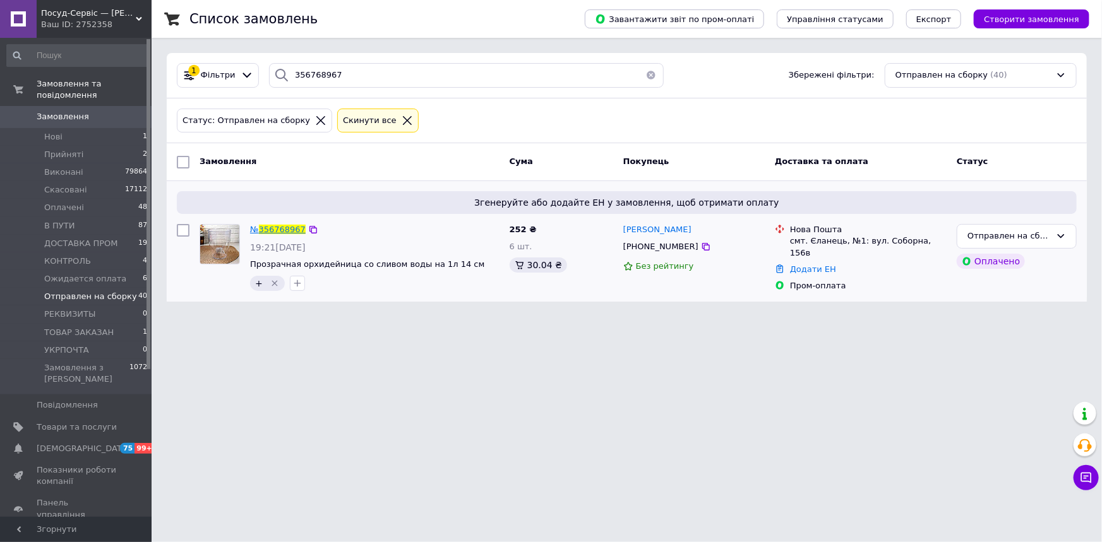
click at [283, 228] on span "356768967" at bounding box center [282, 229] width 47 height 9
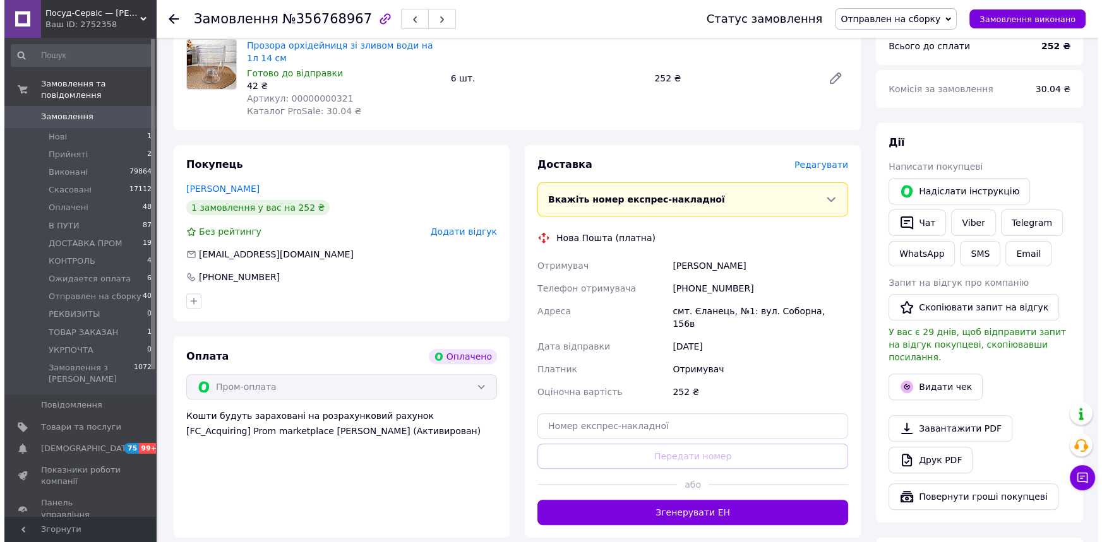
scroll to position [459, 0]
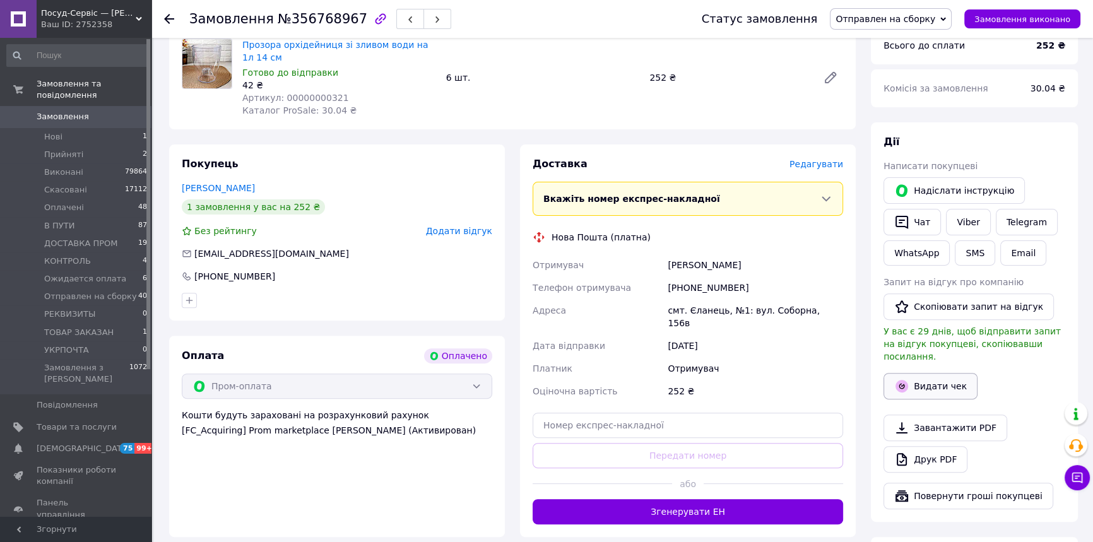
click at [939, 373] on button "Видати чек" at bounding box center [931, 386] width 94 height 27
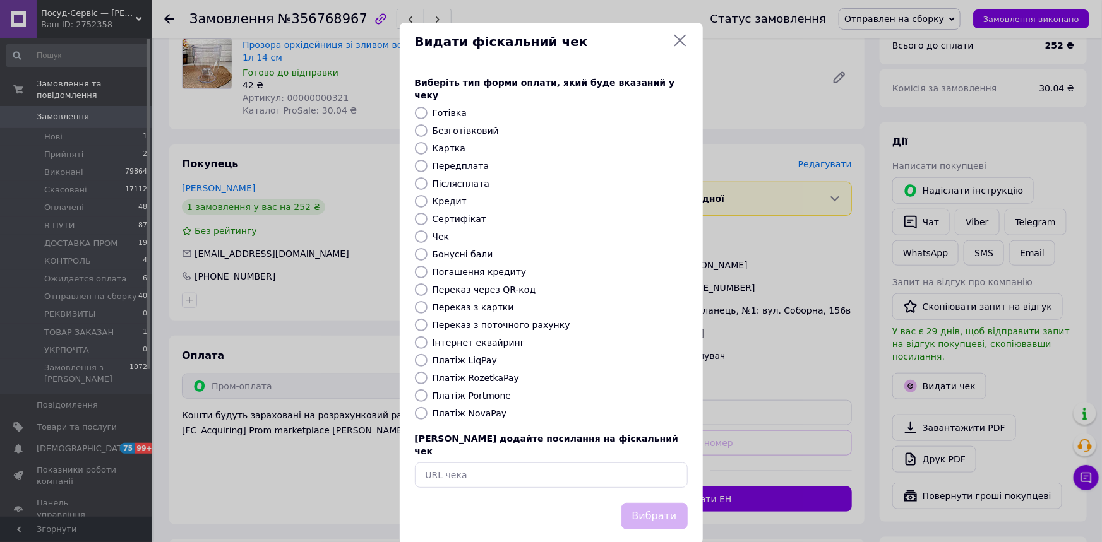
click at [492, 373] on label "Платіж RozetkaPay" at bounding box center [475, 378] width 86 height 10
click at [427, 372] on input "Платіж RozetkaPay" at bounding box center [421, 378] width 13 height 13
radio input "true"
click at [645, 503] on button "Вибрати" at bounding box center [654, 516] width 66 height 27
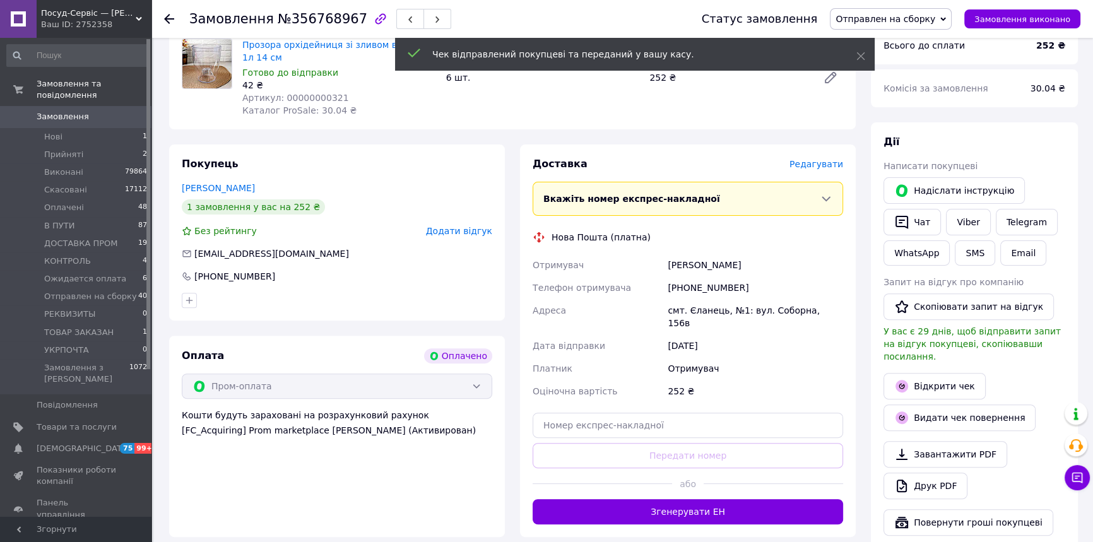
click at [831, 157] on div "Доставка Редагувати Вкажіть номер експрес-накладної Обов'язково введіть номер е…" at bounding box center [688, 340] width 311 height 367
click at [830, 159] on span "Редагувати" at bounding box center [817, 164] width 54 height 10
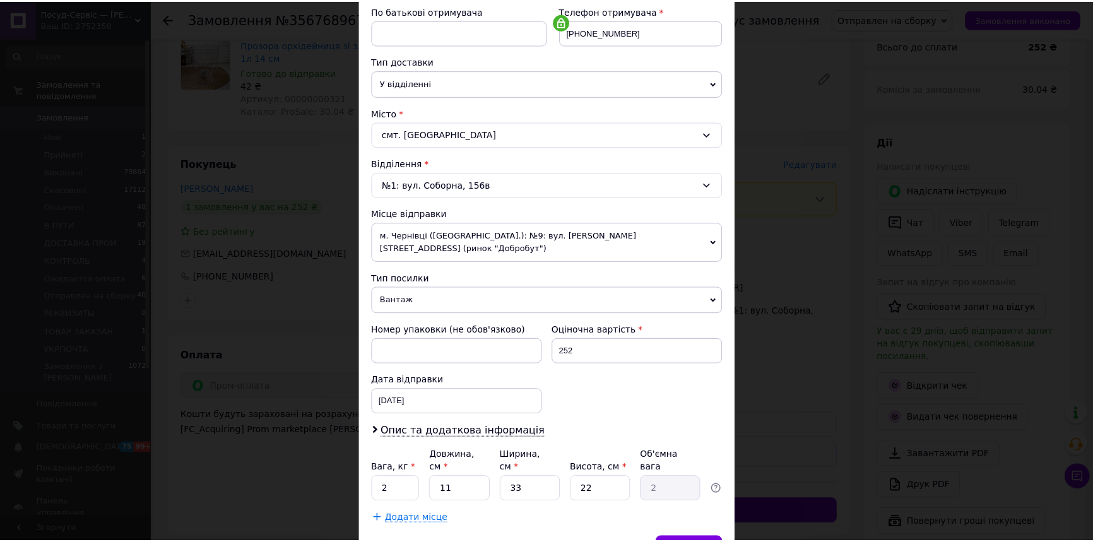
scroll to position [237, 0]
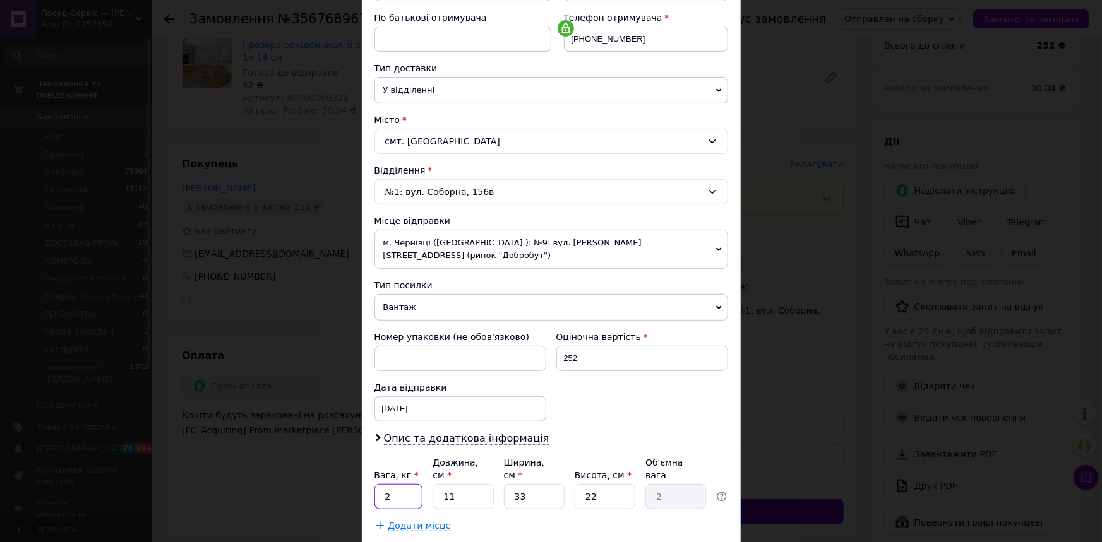
click at [386, 484] on input "2" at bounding box center [398, 496] width 49 height 25
type input "0.9"
drag, startPoint x: 442, startPoint y: 470, endPoint x: 462, endPoint y: 473, distance: 20.4
click at [462, 484] on input "11" at bounding box center [462, 496] width 61 height 25
type input "2"
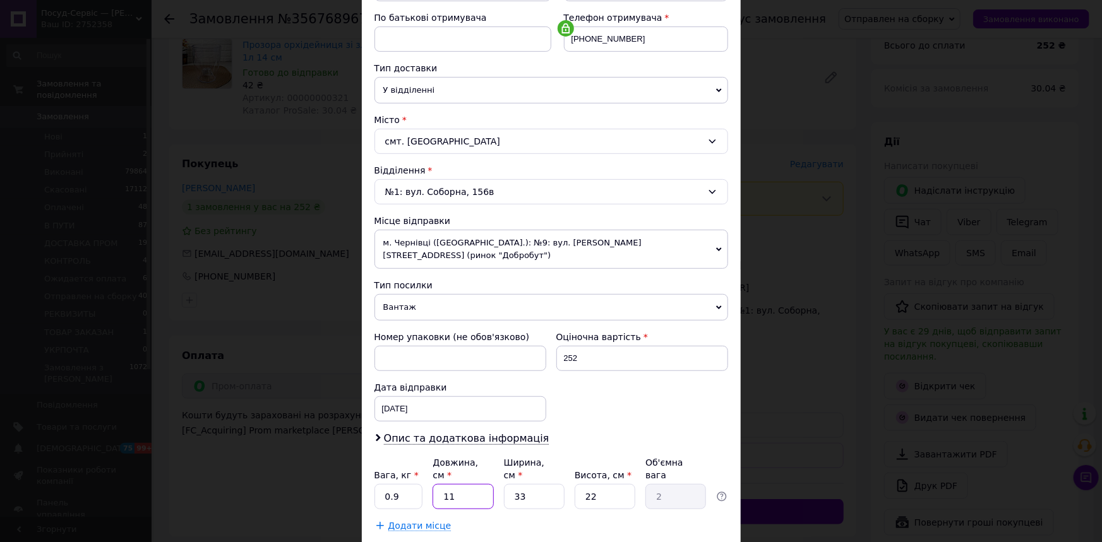
type input "0.36"
type input "27"
type input "4.9"
type input "27"
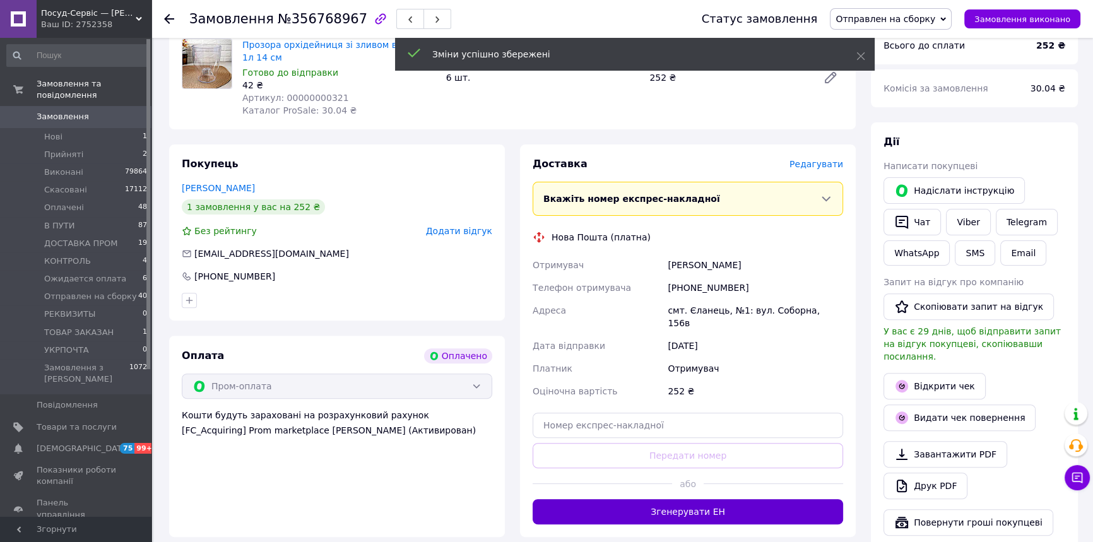
click at [663, 499] on button "Згенерувати ЕН" at bounding box center [688, 511] width 311 height 25
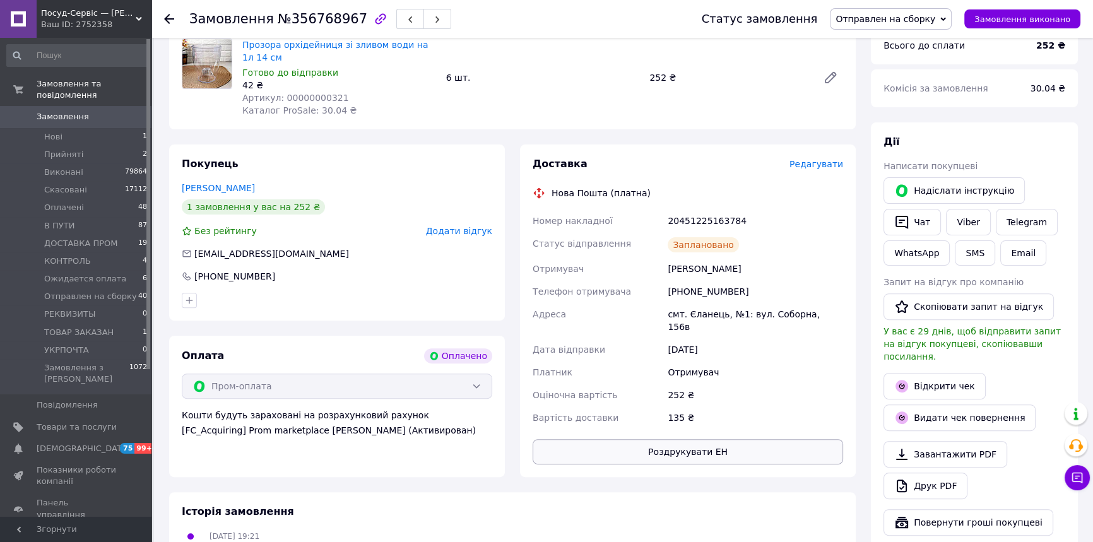
click at [649, 439] on button "Роздрукувати ЕН" at bounding box center [688, 451] width 311 height 25
drag, startPoint x: 739, startPoint y: 198, endPoint x: 669, endPoint y: 195, distance: 69.5
click at [669, 210] on div "20451225163784" at bounding box center [755, 221] width 181 height 23
copy div "20451225163784"
click at [910, 209] on button "Чат" at bounding box center [912, 222] width 57 height 27
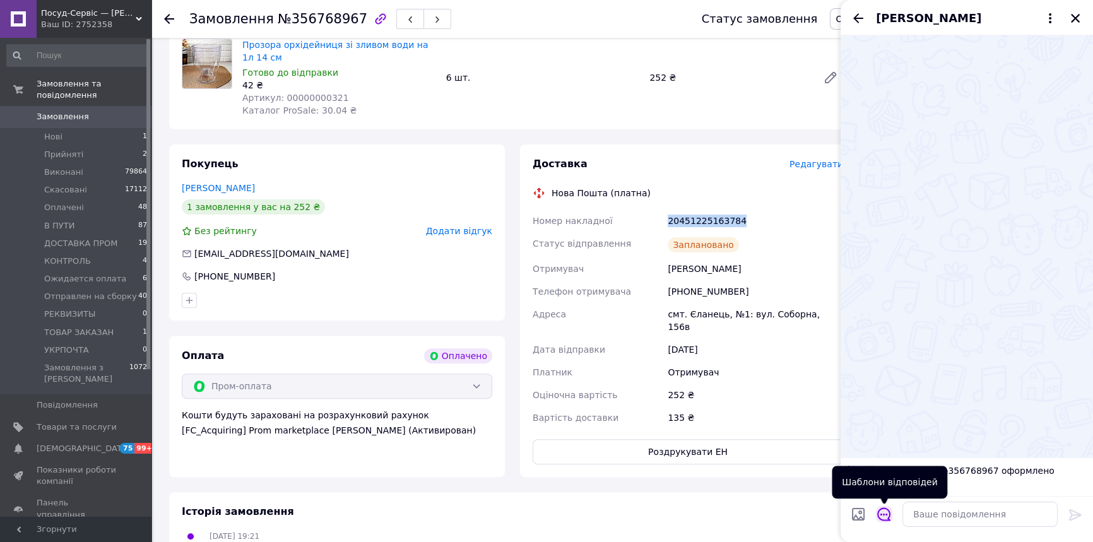
click at [886, 515] on icon "Відкрити шаблони відповідей" at bounding box center [884, 514] width 13 height 13
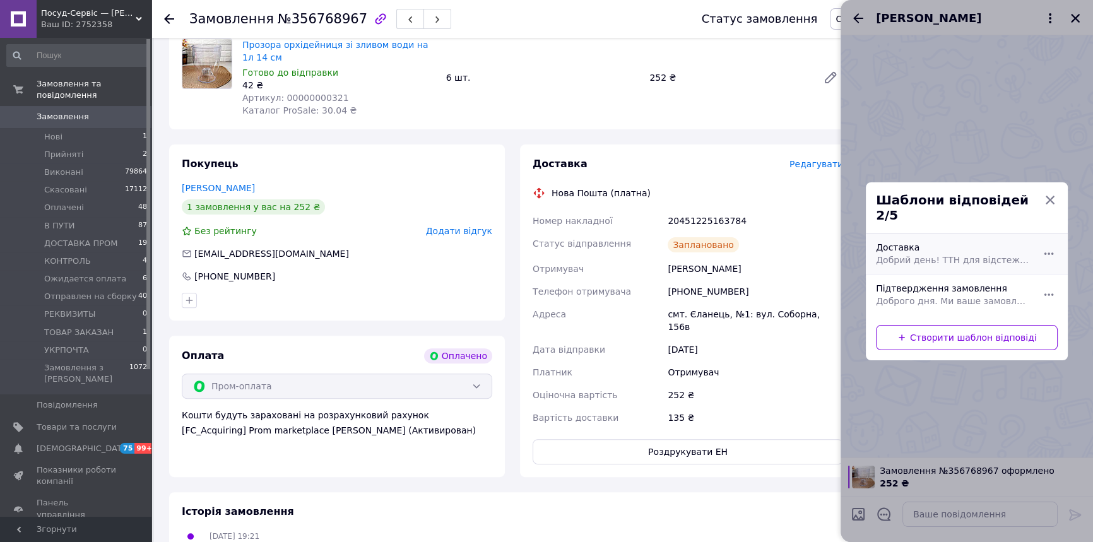
click at [908, 254] on span "Добрий день! ТТН для відстеження замовлення (номер ТТН) Обов'язково перевіряйте…" at bounding box center [953, 260] width 154 height 13
type textarea "Добрий день! ТТН для відстеження замовлення (номер ТТН) Обов'язково перевіряйте…"
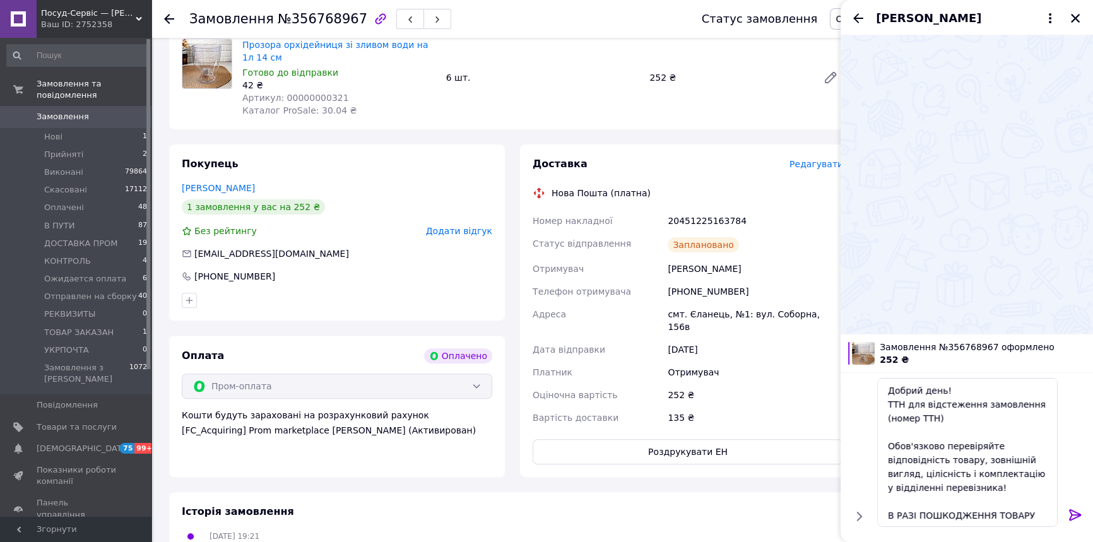
click at [1073, 514] on icon at bounding box center [1075, 515] width 15 height 15
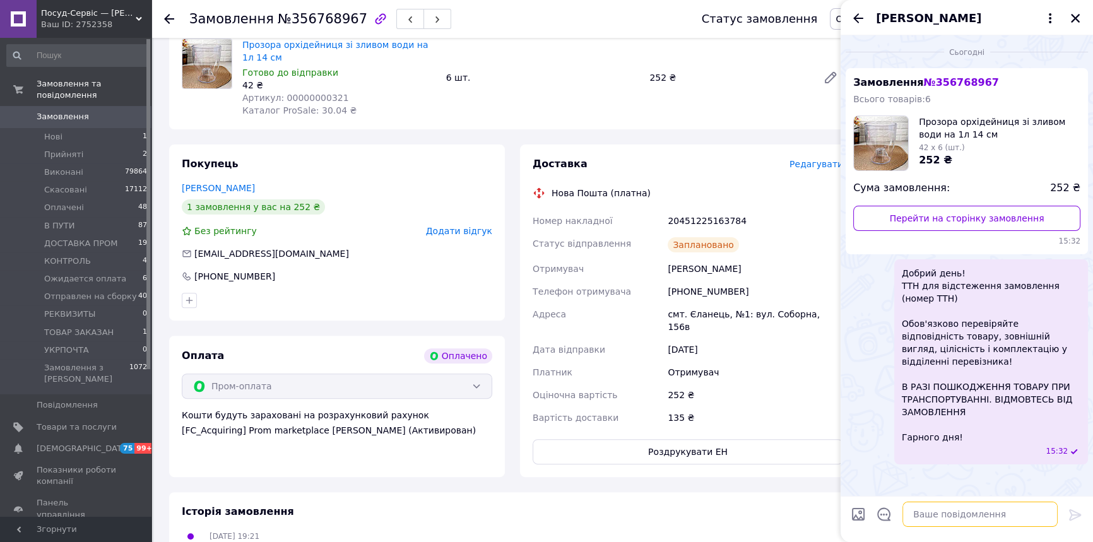
paste textarea "20451225163784"
type textarea "20451225163784"
click at [1073, 515] on icon at bounding box center [1075, 514] width 12 height 11
click at [1073, 13] on icon "Закрити" at bounding box center [1075, 18] width 11 height 11
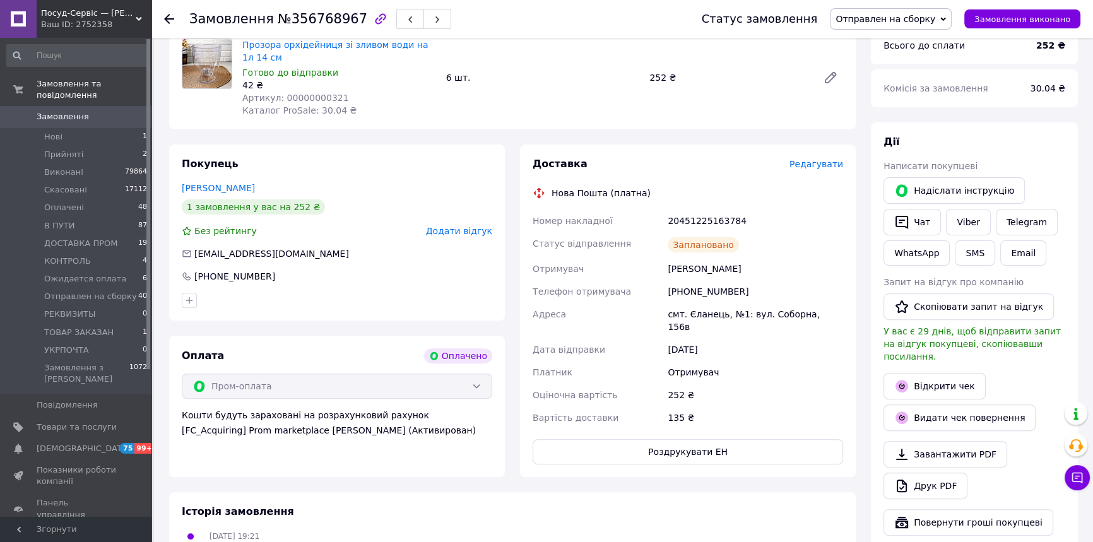
click at [895, 15] on span "Отправлен на сборку" at bounding box center [886, 19] width 100 height 10
click at [890, 117] on li "В ПУТИ" at bounding box center [891, 119] width 121 height 19
click at [78, 422] on span "Товари та послуги" at bounding box center [77, 427] width 80 height 11
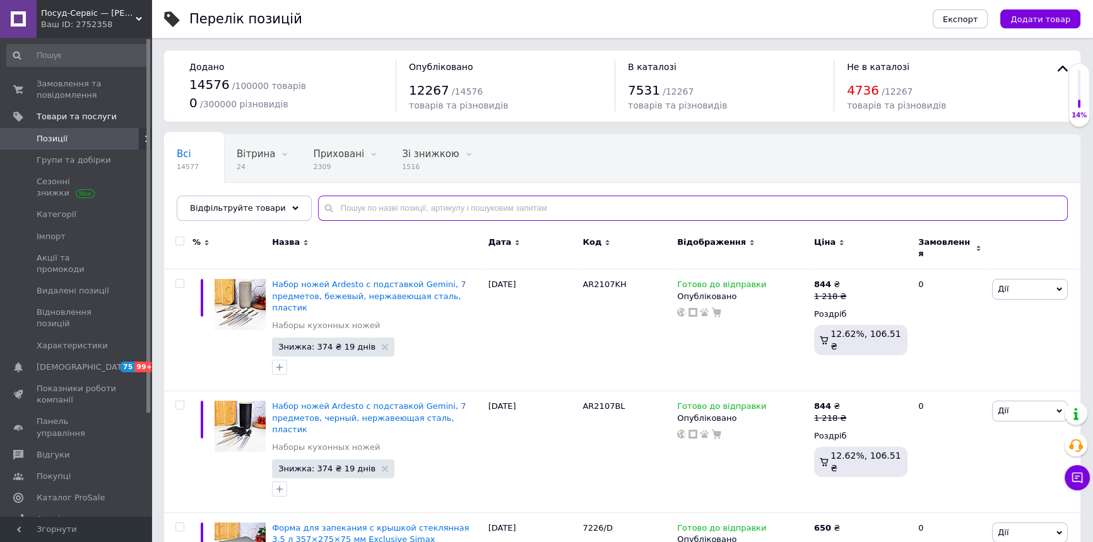
click at [414, 208] on input "text" at bounding box center [693, 208] width 750 height 25
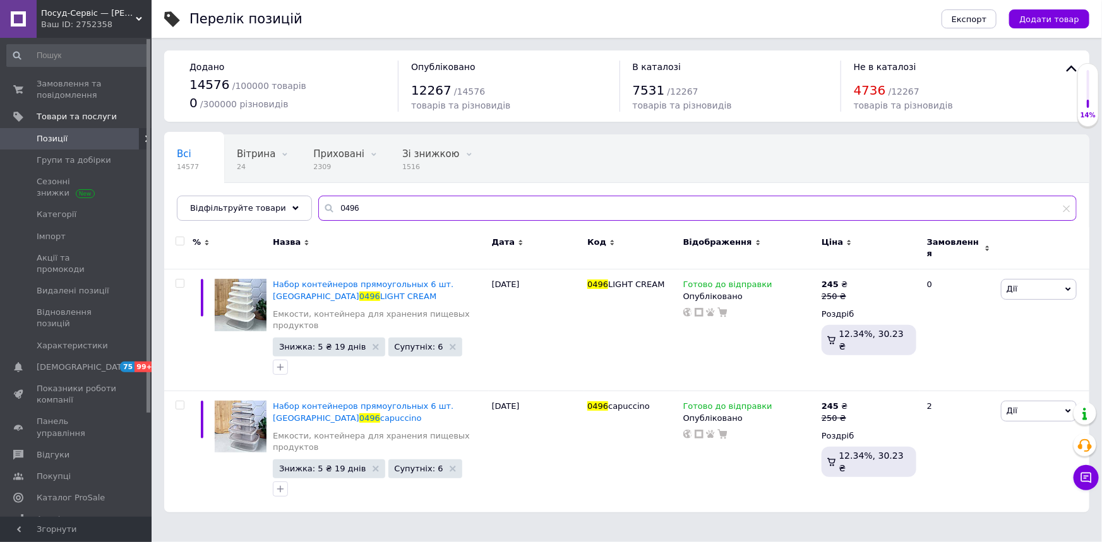
drag, startPoint x: 326, startPoint y: 202, endPoint x: 442, endPoint y: 213, distance: 116.7
click at [439, 215] on input "0496" at bounding box center [697, 208] width 758 height 25
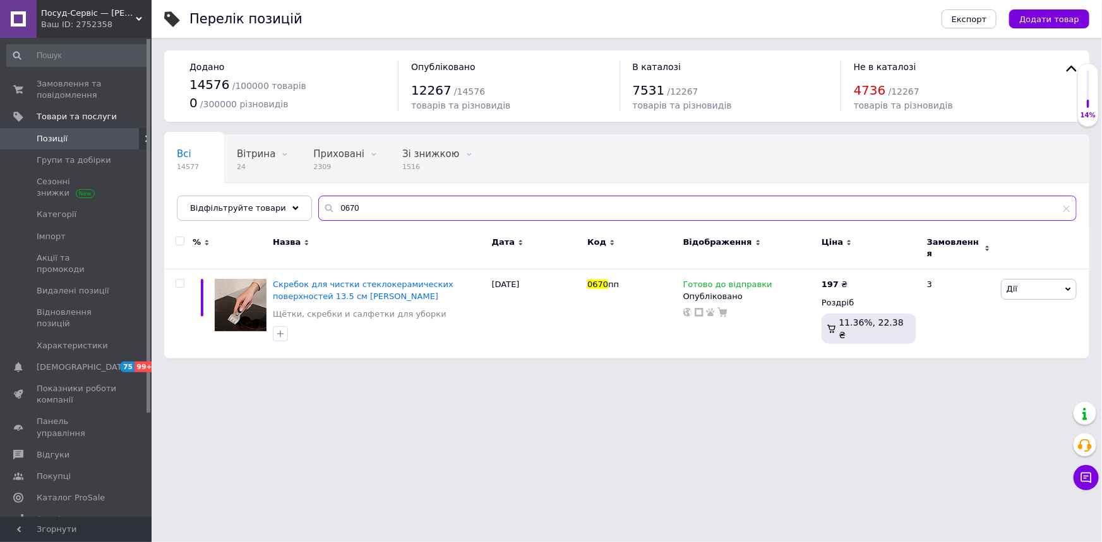
drag, startPoint x: 326, startPoint y: 202, endPoint x: 456, endPoint y: 186, distance: 131.1
click at [449, 197] on input "0670" at bounding box center [697, 208] width 758 height 25
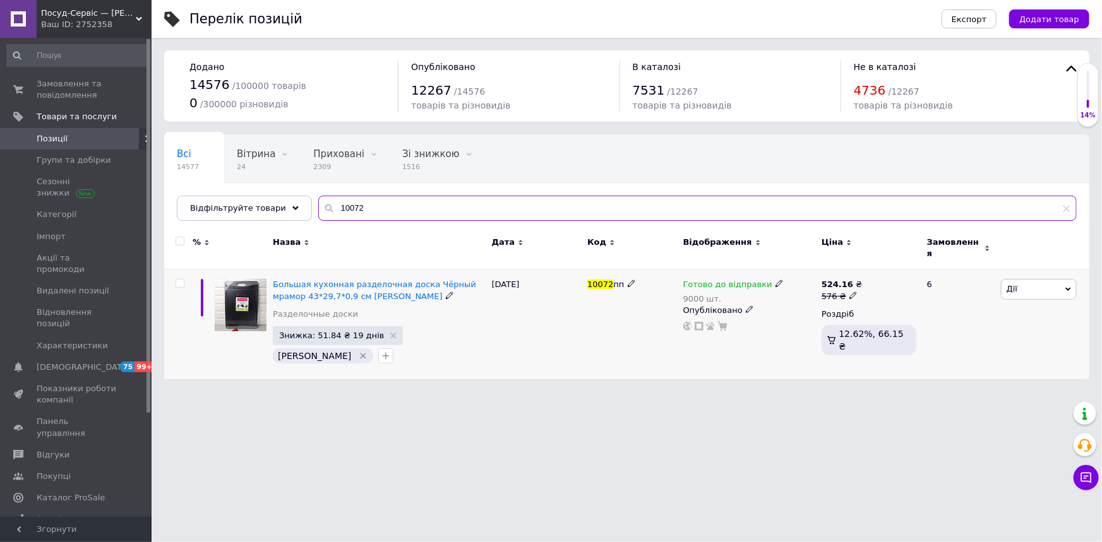
type input "10072"
click at [1024, 290] on span "Дії" at bounding box center [1039, 289] width 76 height 20
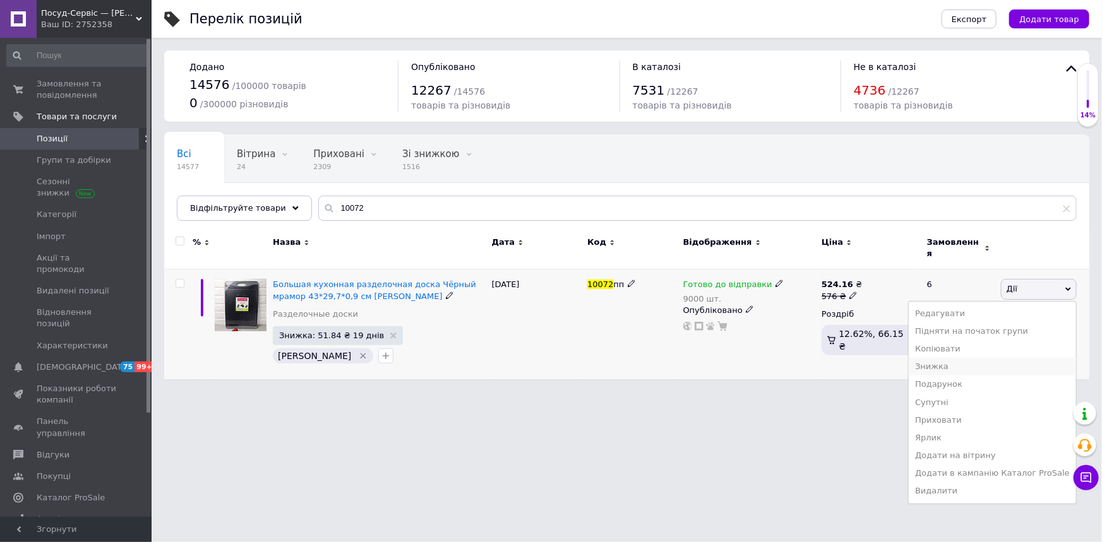
click at [953, 360] on li "Знижка" at bounding box center [991, 367] width 167 height 18
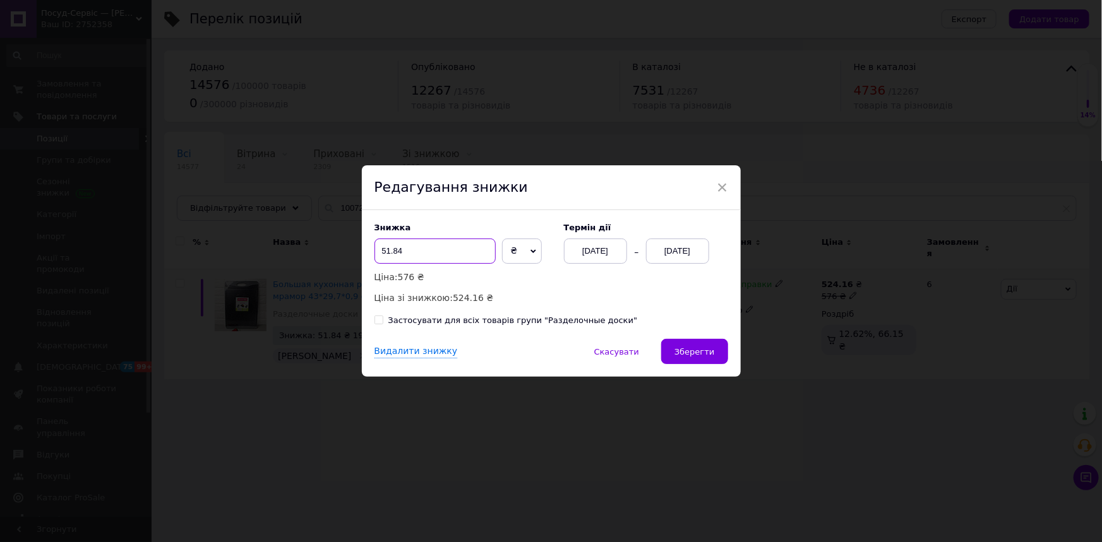
drag, startPoint x: 385, startPoint y: 252, endPoint x: 449, endPoint y: 245, distance: 64.1
click at [449, 246] on input "51.84" at bounding box center [434, 251] width 121 height 25
type input "53"
click at [684, 350] on span "Зберегти" at bounding box center [694, 351] width 40 height 9
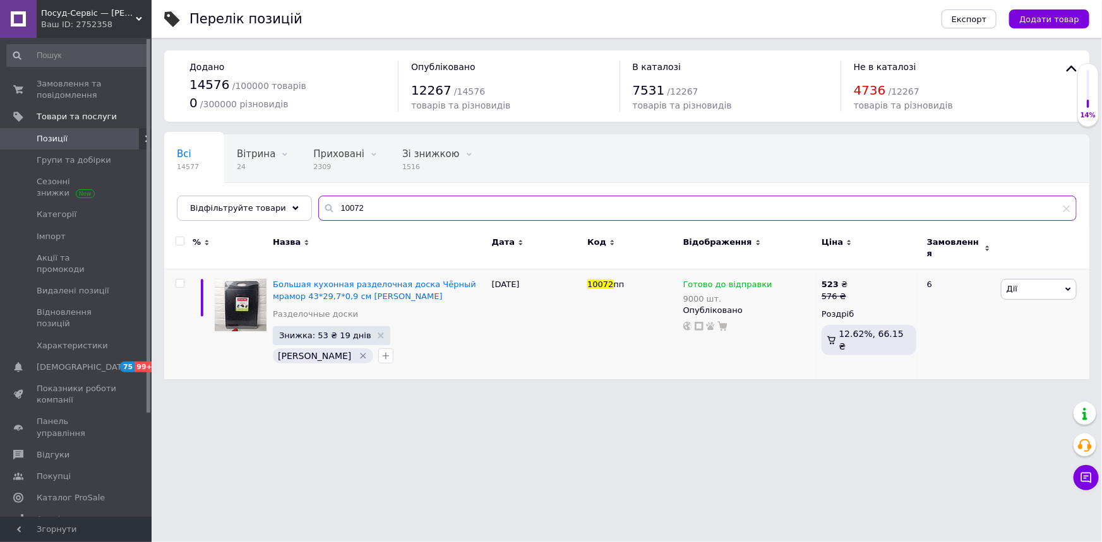
drag, startPoint x: 335, startPoint y: 207, endPoint x: 417, endPoint y: 208, distance: 82.7
click at [415, 210] on input "10072" at bounding box center [697, 208] width 758 height 25
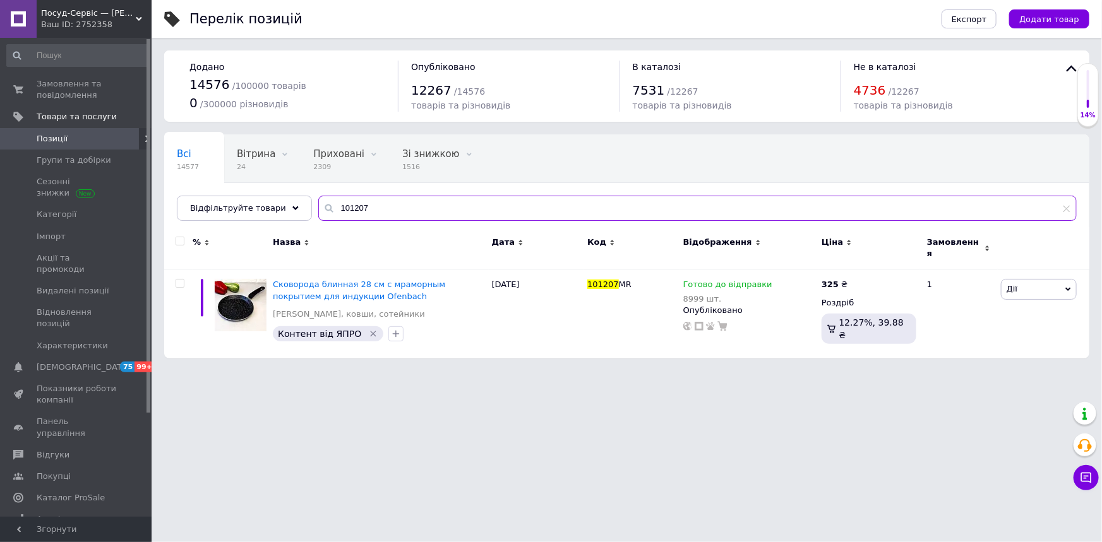
drag, startPoint x: 321, startPoint y: 205, endPoint x: 434, endPoint y: 191, distance: 113.3
click at [433, 193] on div "Всі 14577 Вітрина 24 Видалити Редагувати Приховані 2309 Видалити Редагувати Зі …" at bounding box center [626, 177] width 925 height 86
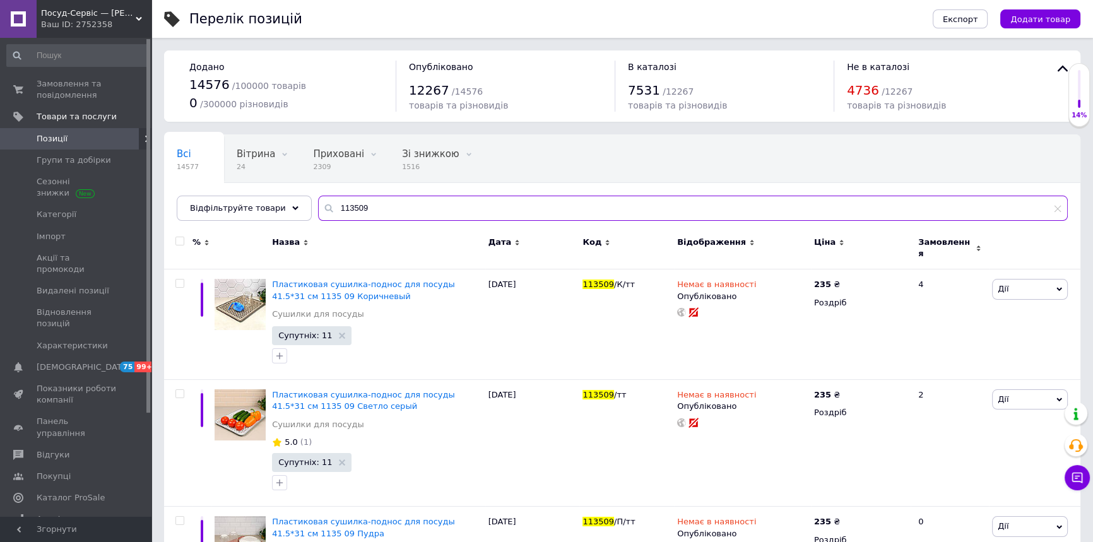
drag, startPoint x: 321, startPoint y: 204, endPoint x: 464, endPoint y: 213, distance: 142.9
click at [464, 213] on input "113509" at bounding box center [693, 208] width 750 height 25
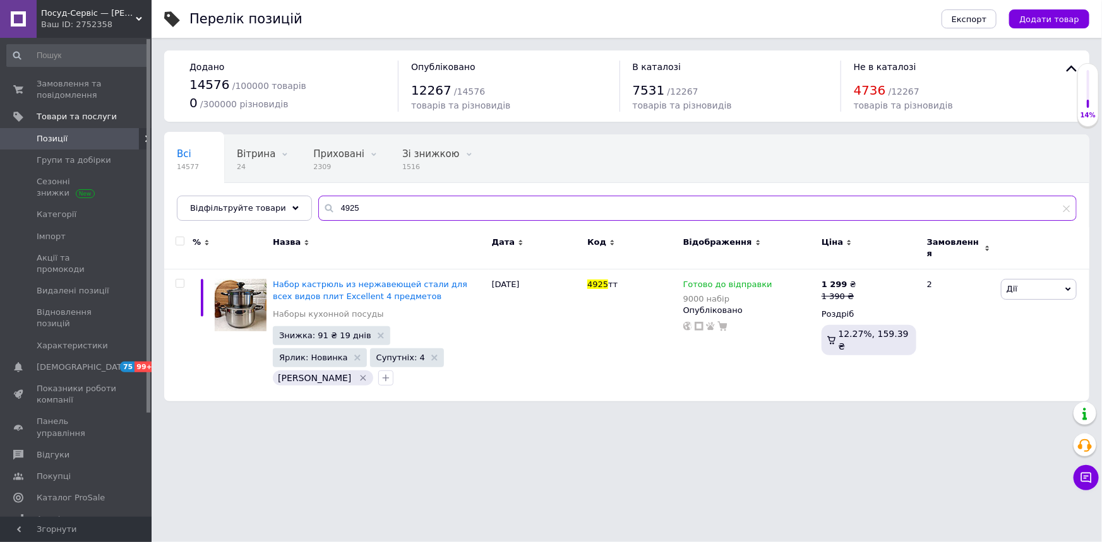
drag, startPoint x: 323, startPoint y: 208, endPoint x: 436, endPoint y: 188, distance: 114.1
click at [431, 206] on input "4925" at bounding box center [697, 208] width 758 height 25
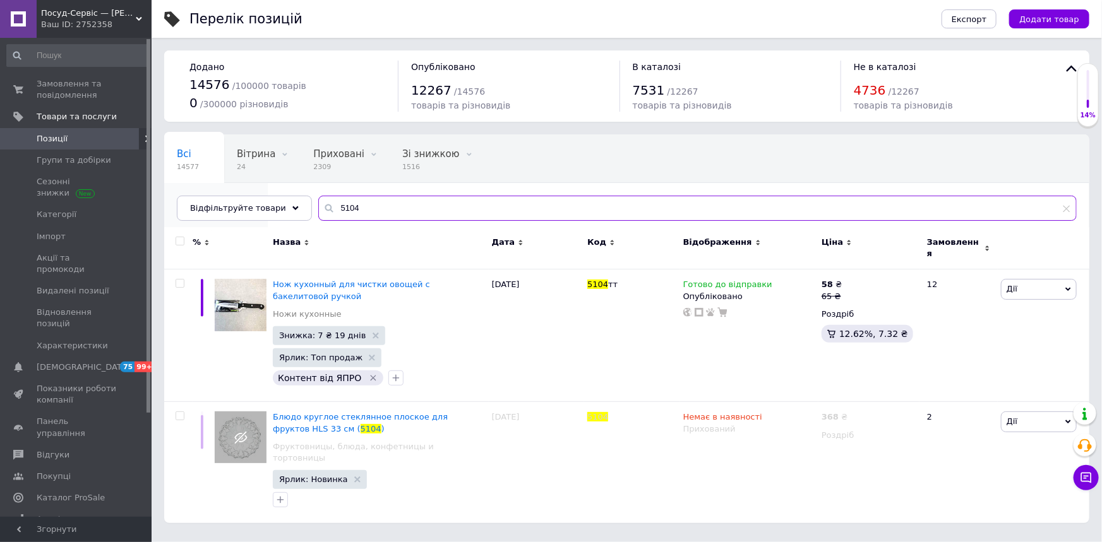
drag, startPoint x: 330, startPoint y: 206, endPoint x: 473, endPoint y: 174, distance: 146.9
click at [468, 183] on div "Всі 14577 Вітрина 24 Видалити Редагувати Приховані 2309 Видалити Редагувати Зі …" at bounding box center [626, 177] width 925 height 86
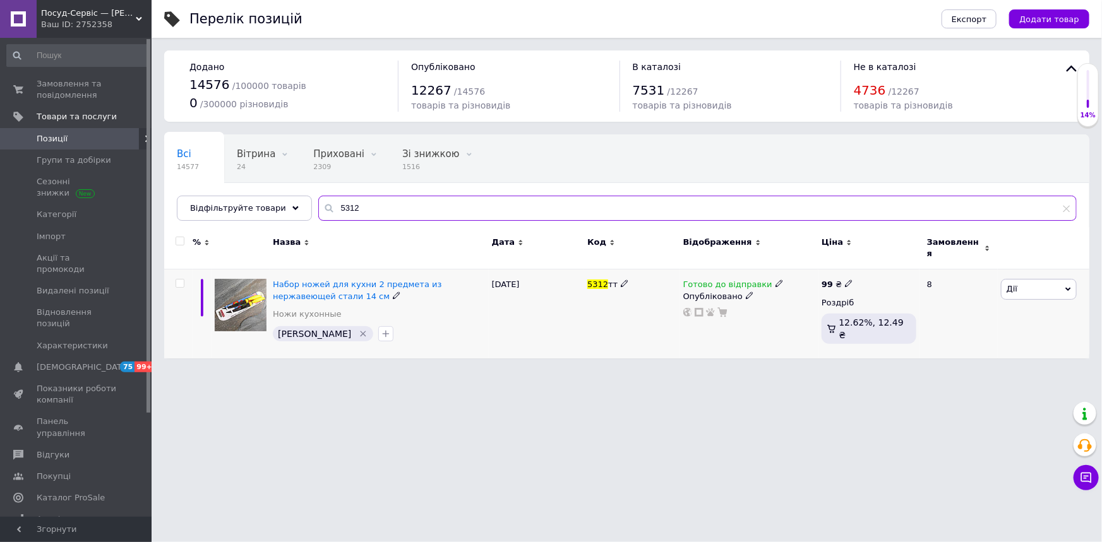
type input "5312"
click at [1021, 279] on span "Дії" at bounding box center [1039, 289] width 76 height 20
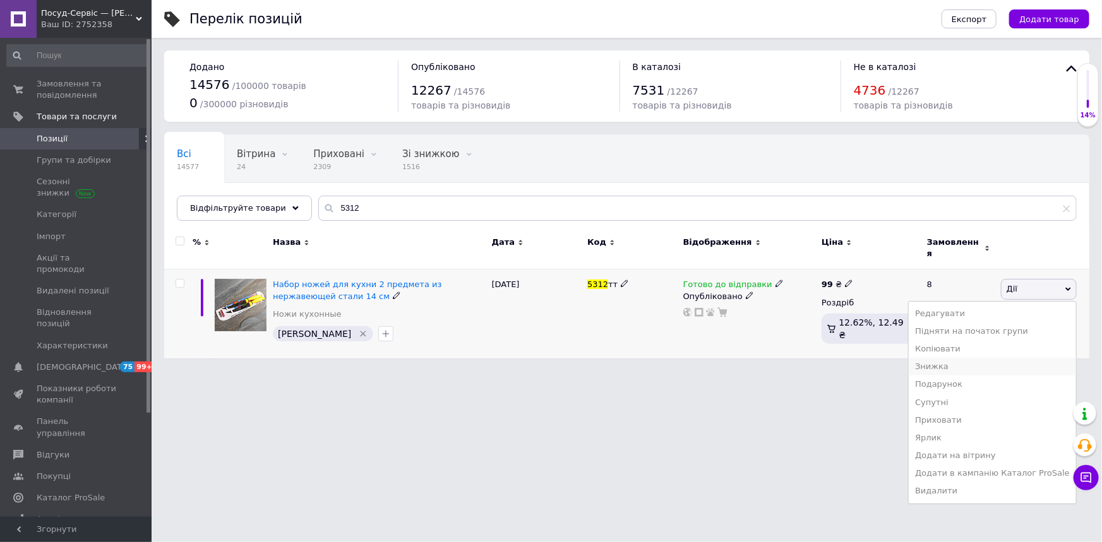
click at [946, 365] on li "Знижка" at bounding box center [991, 367] width 167 height 18
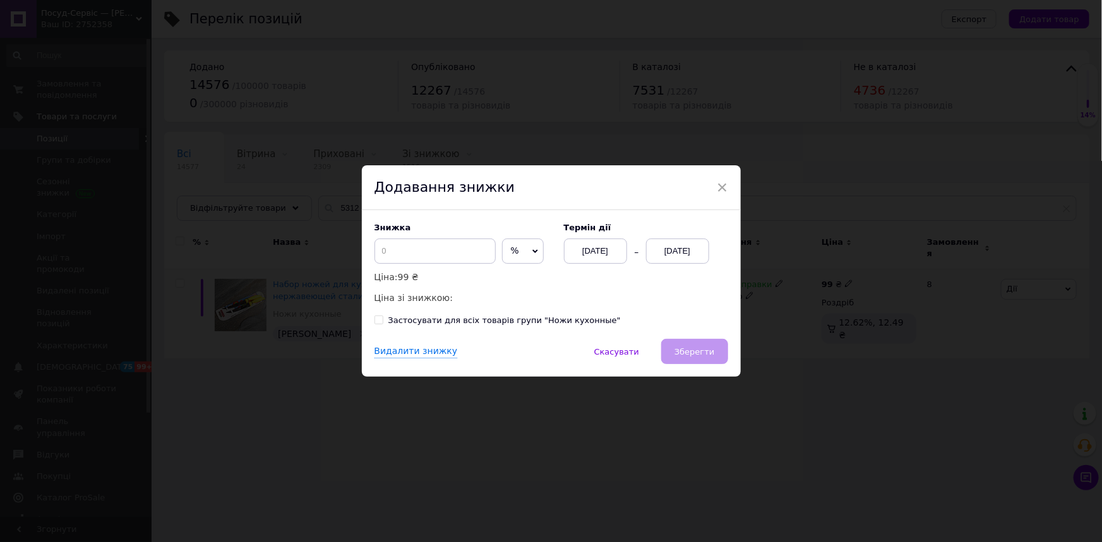
drag, startPoint x: 511, startPoint y: 258, endPoint x: 520, endPoint y: 275, distance: 18.9
click at [513, 257] on span "%" at bounding box center [523, 251] width 42 height 25
click at [520, 280] on li "₴" at bounding box center [523, 278] width 40 height 18
click at [398, 258] on input at bounding box center [434, 251] width 121 height 25
type input "8"
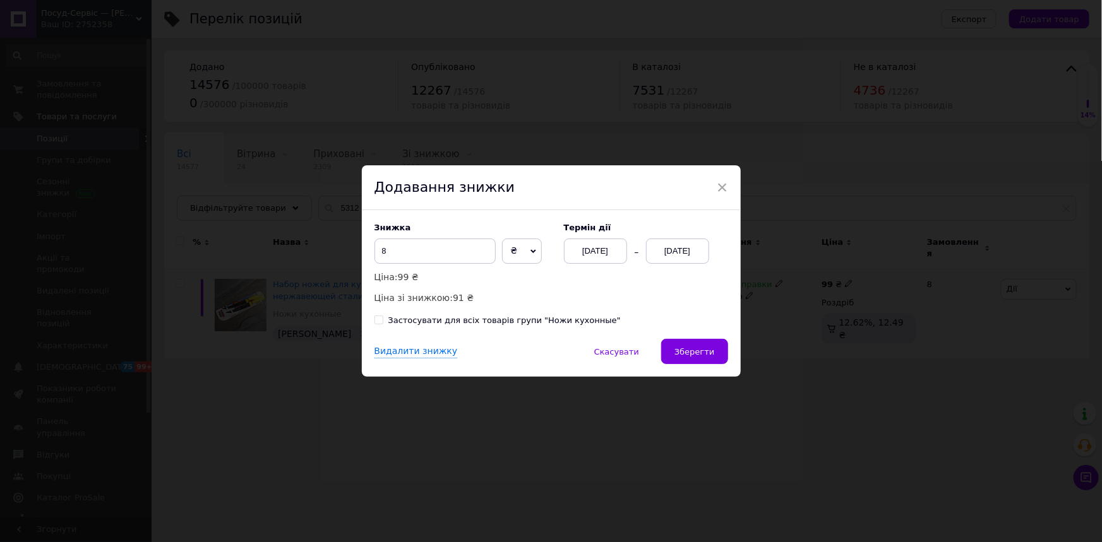
click at [586, 254] on div "12.08.2025" at bounding box center [595, 251] width 63 height 25
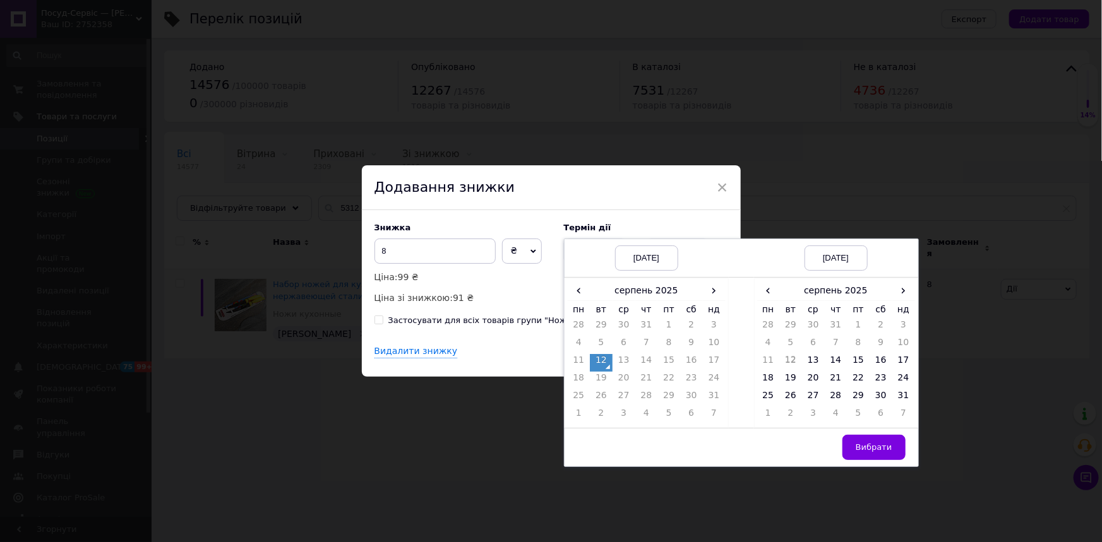
click at [597, 364] on td "12" at bounding box center [601, 363] width 23 height 18
click at [902, 395] on td "31" at bounding box center [903, 399] width 23 height 18
click at [871, 448] on span "Вибрати" at bounding box center [873, 447] width 37 height 9
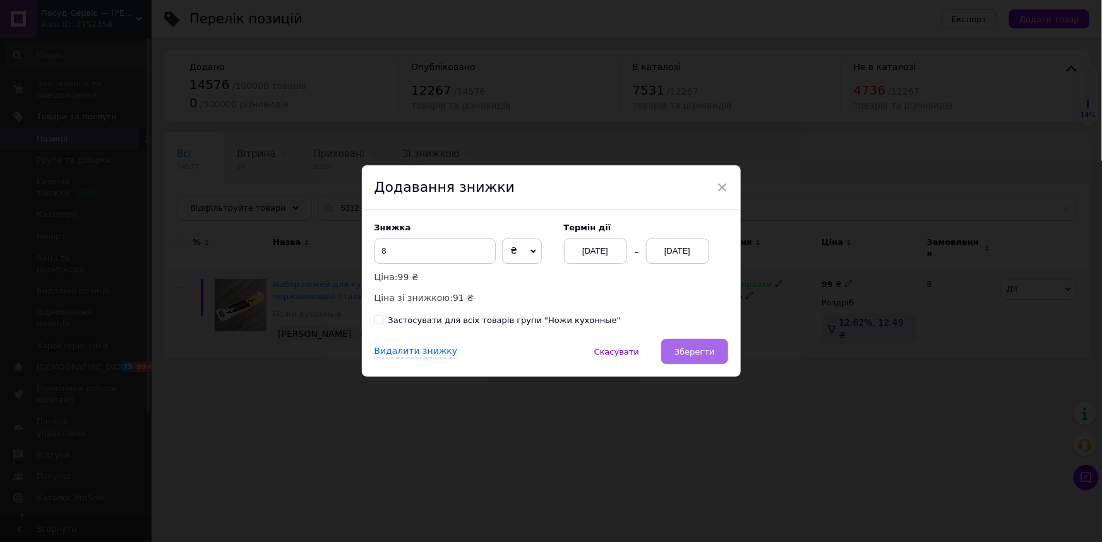
click at [712, 355] on span "Зберегти" at bounding box center [694, 351] width 40 height 9
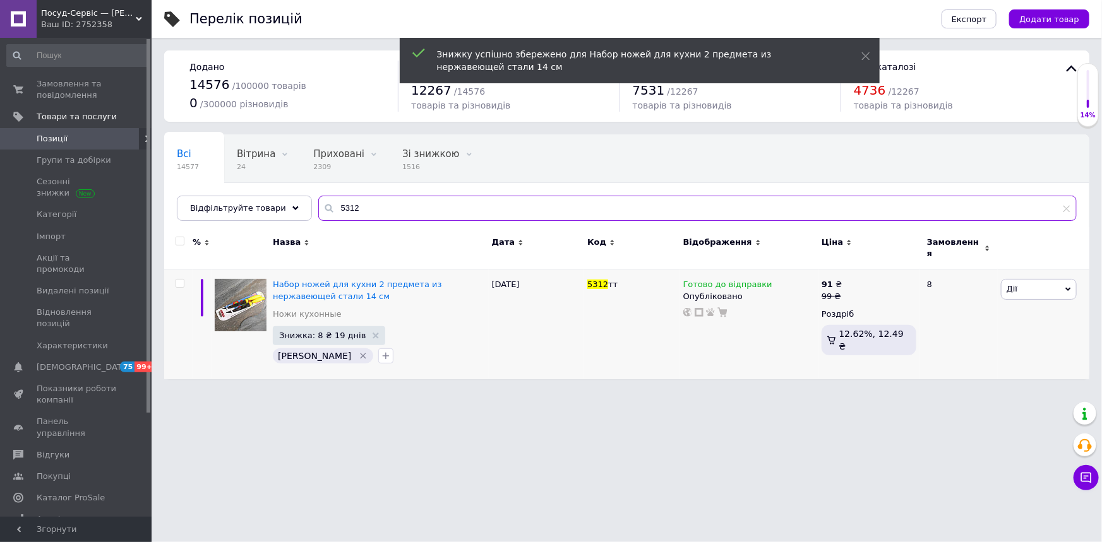
drag, startPoint x: 321, startPoint y: 213, endPoint x: 463, endPoint y: 216, distance: 142.1
click at [457, 219] on input "5312" at bounding box center [697, 208] width 758 height 25
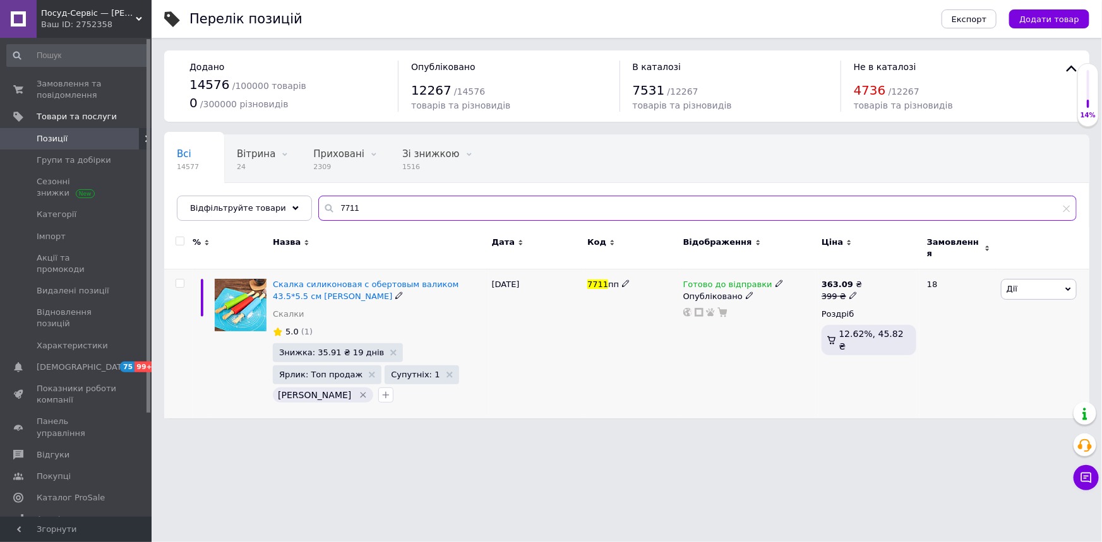
type input "7711"
drag, startPoint x: 1015, startPoint y: 281, endPoint x: 1025, endPoint y: 352, distance: 72.0
click at [1016, 281] on span "Дії" at bounding box center [1039, 289] width 76 height 20
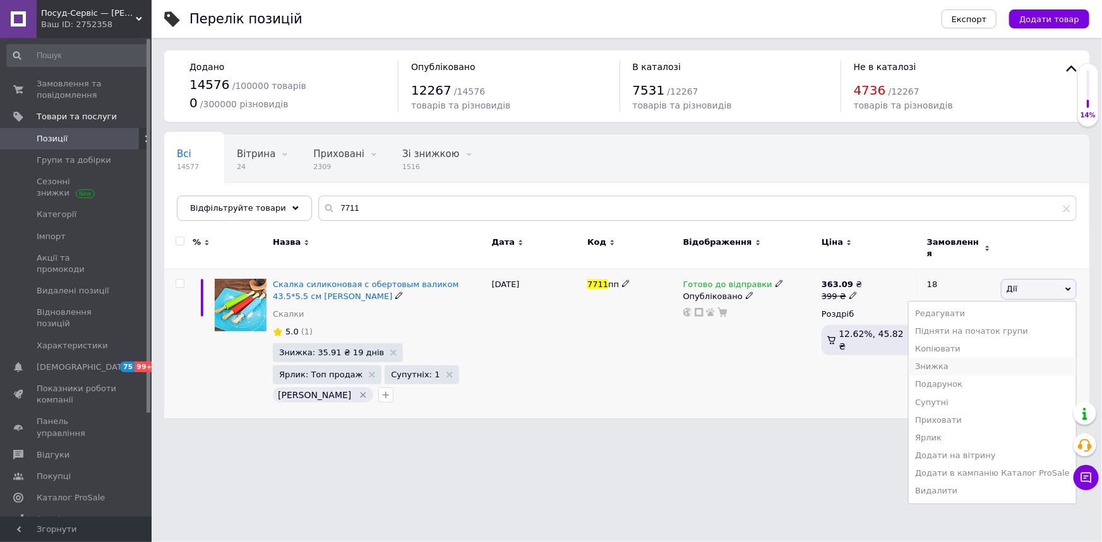
click at [953, 358] on li "Знижка" at bounding box center [991, 367] width 167 height 18
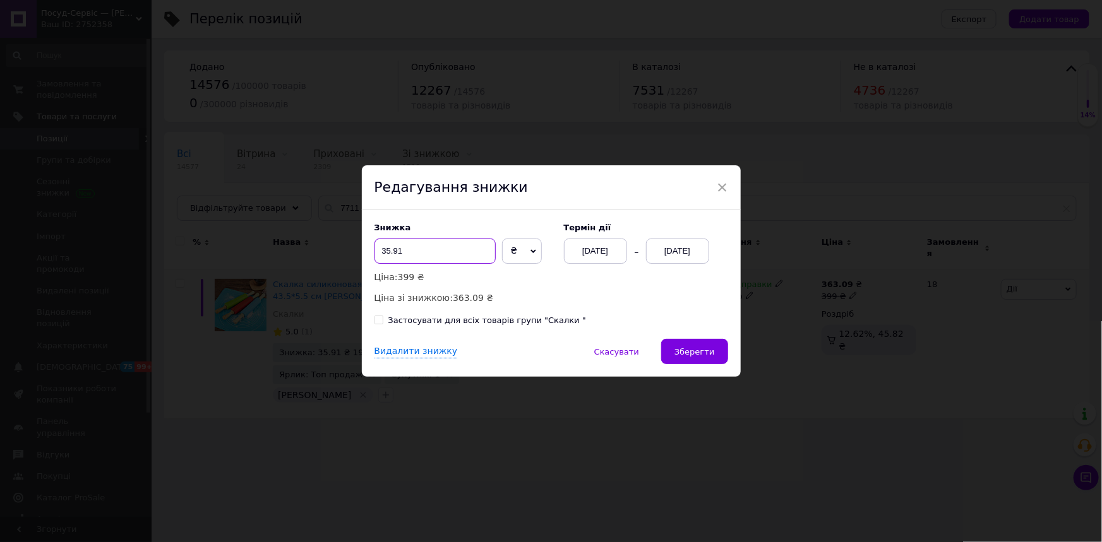
drag, startPoint x: 385, startPoint y: 251, endPoint x: 433, endPoint y: 250, distance: 48.0
click at [433, 250] on input "35.91" at bounding box center [434, 251] width 121 height 25
type input "31"
click at [680, 349] on span "Зберегти" at bounding box center [694, 351] width 40 height 9
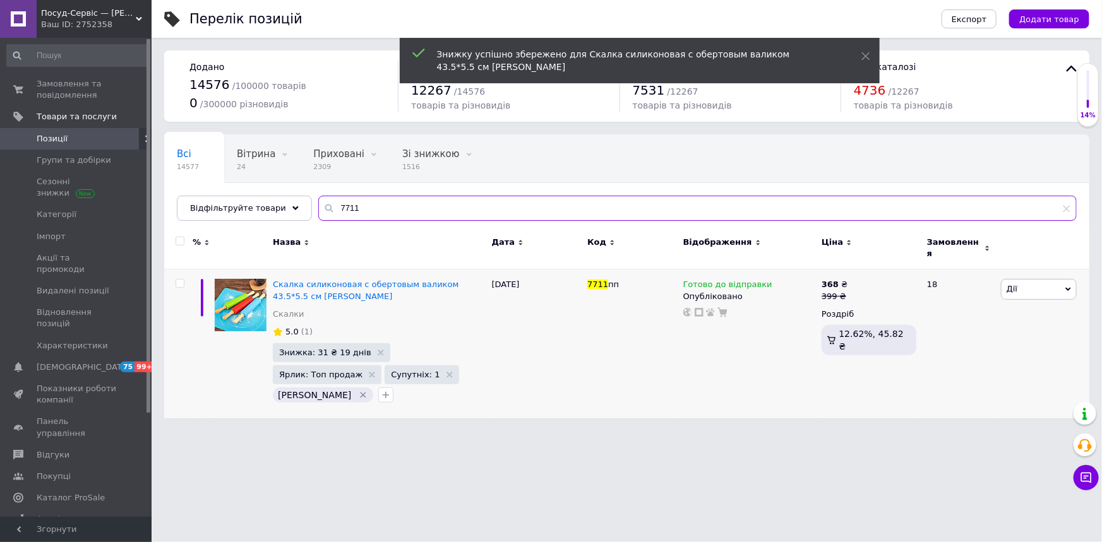
drag, startPoint x: 332, startPoint y: 207, endPoint x: 372, endPoint y: 221, distance: 42.7
click at [372, 221] on div "Всі 14577 Вітрина 24 Видалити Редагувати Приховані 2309 Видалити Редагувати Зі …" at bounding box center [626, 177] width 925 height 86
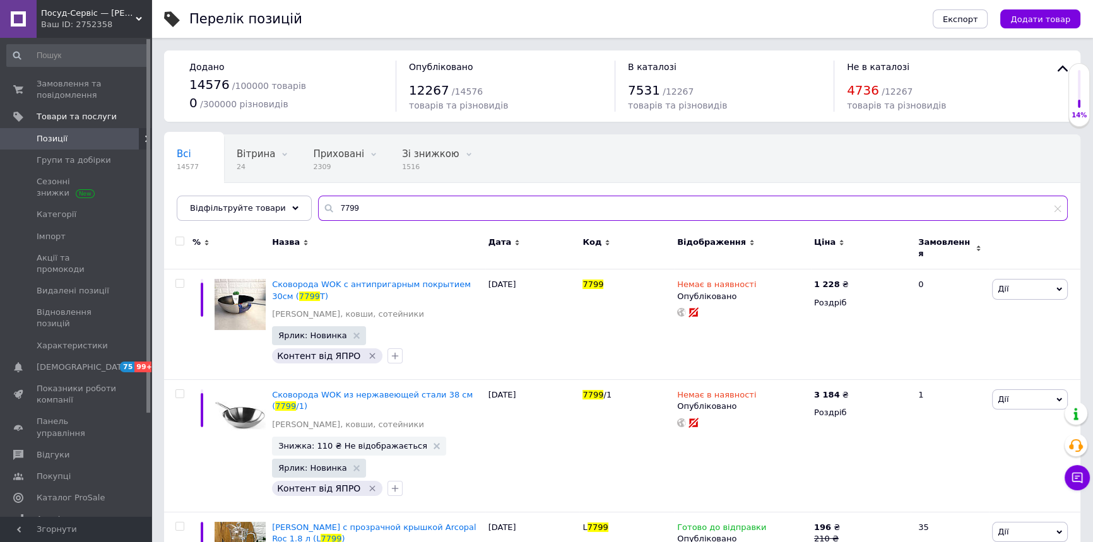
drag, startPoint x: 324, startPoint y: 206, endPoint x: 405, endPoint y: 215, distance: 80.7
click at [405, 215] on input "7799" at bounding box center [693, 208] width 750 height 25
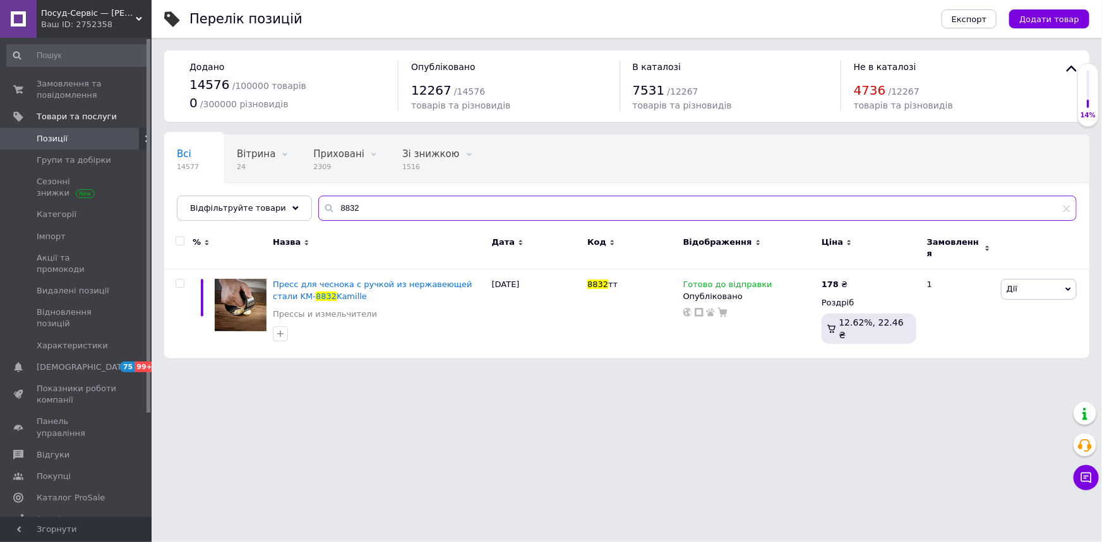
drag, startPoint x: 324, startPoint y: 203, endPoint x: 448, endPoint y: 196, distance: 123.9
click at [448, 197] on input "8832" at bounding box center [697, 208] width 758 height 25
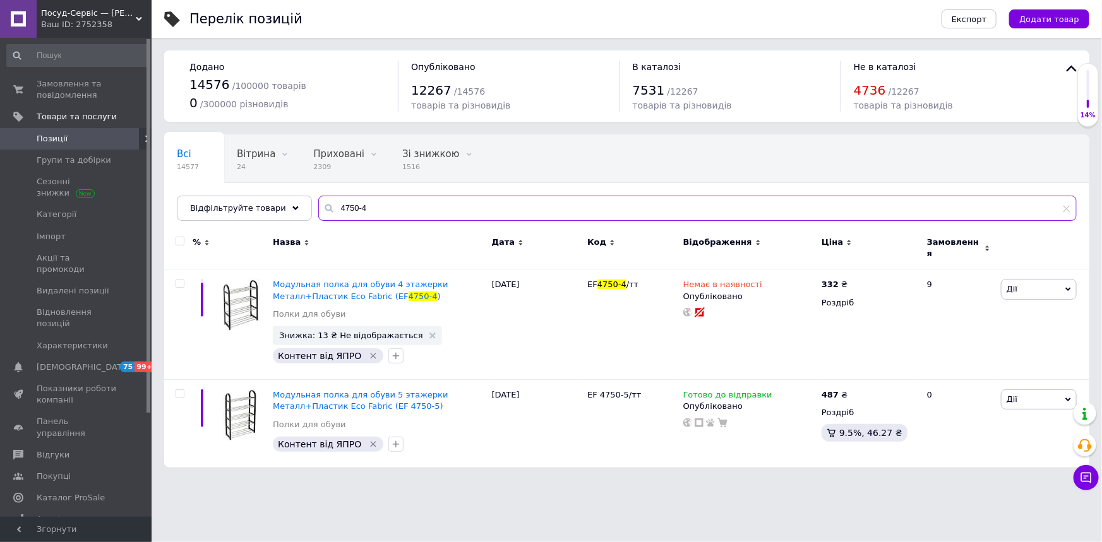
drag, startPoint x: 323, startPoint y: 207, endPoint x: 481, endPoint y: 187, distance: 159.7
click at [467, 210] on input "4750-4" at bounding box center [697, 208] width 758 height 25
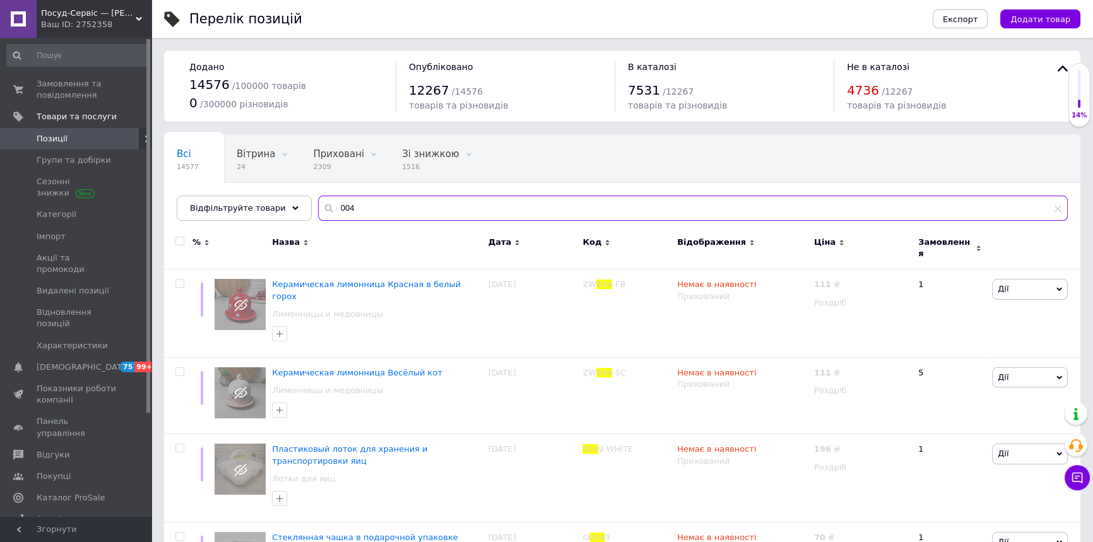
type input "004"
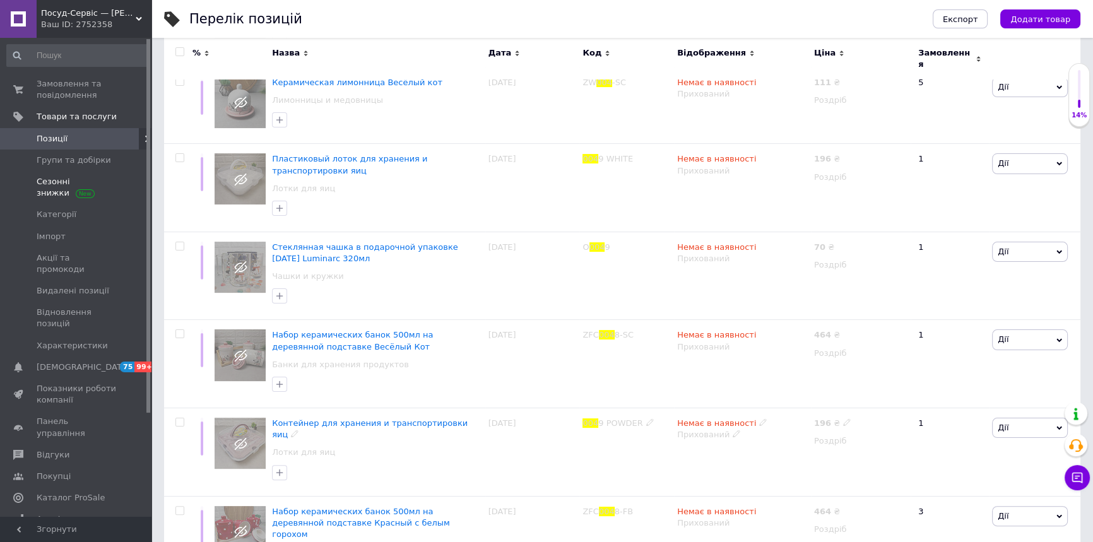
scroll to position [402, 0]
